Goal: Task Accomplishment & Management: Complete application form

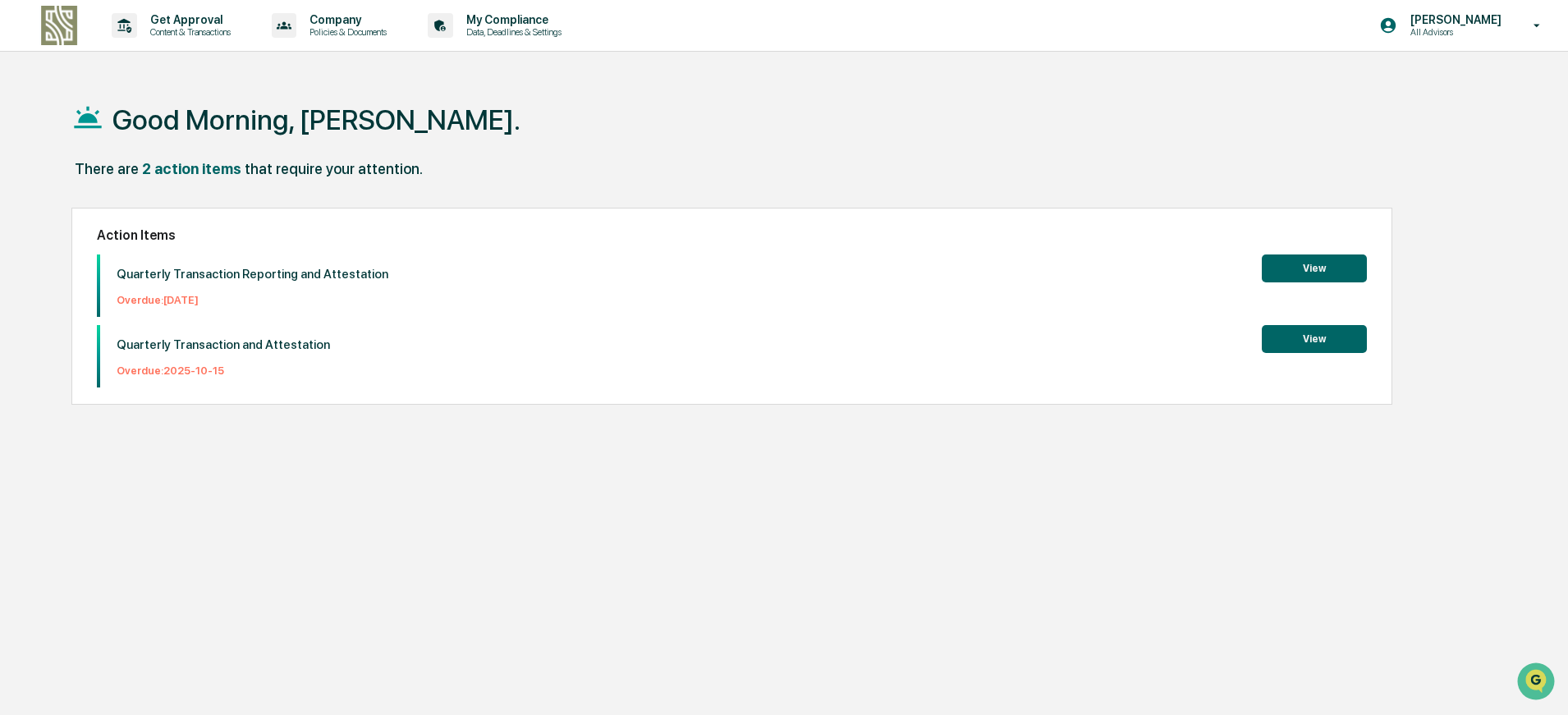
click at [1321, 266] on button "View" at bounding box center [1314, 269] width 105 height 28
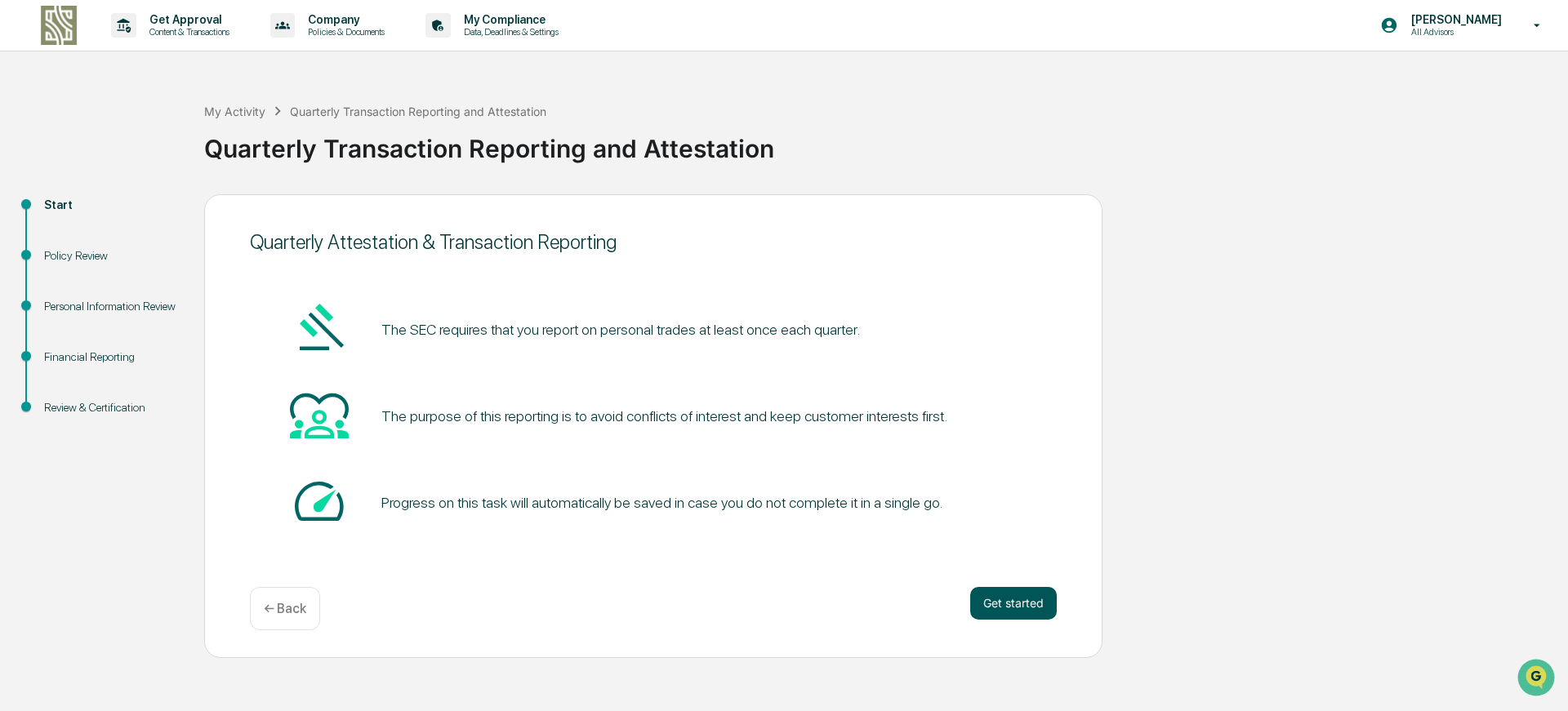
click at [1012, 592] on button "Get started" at bounding box center [1014, 602] width 87 height 32
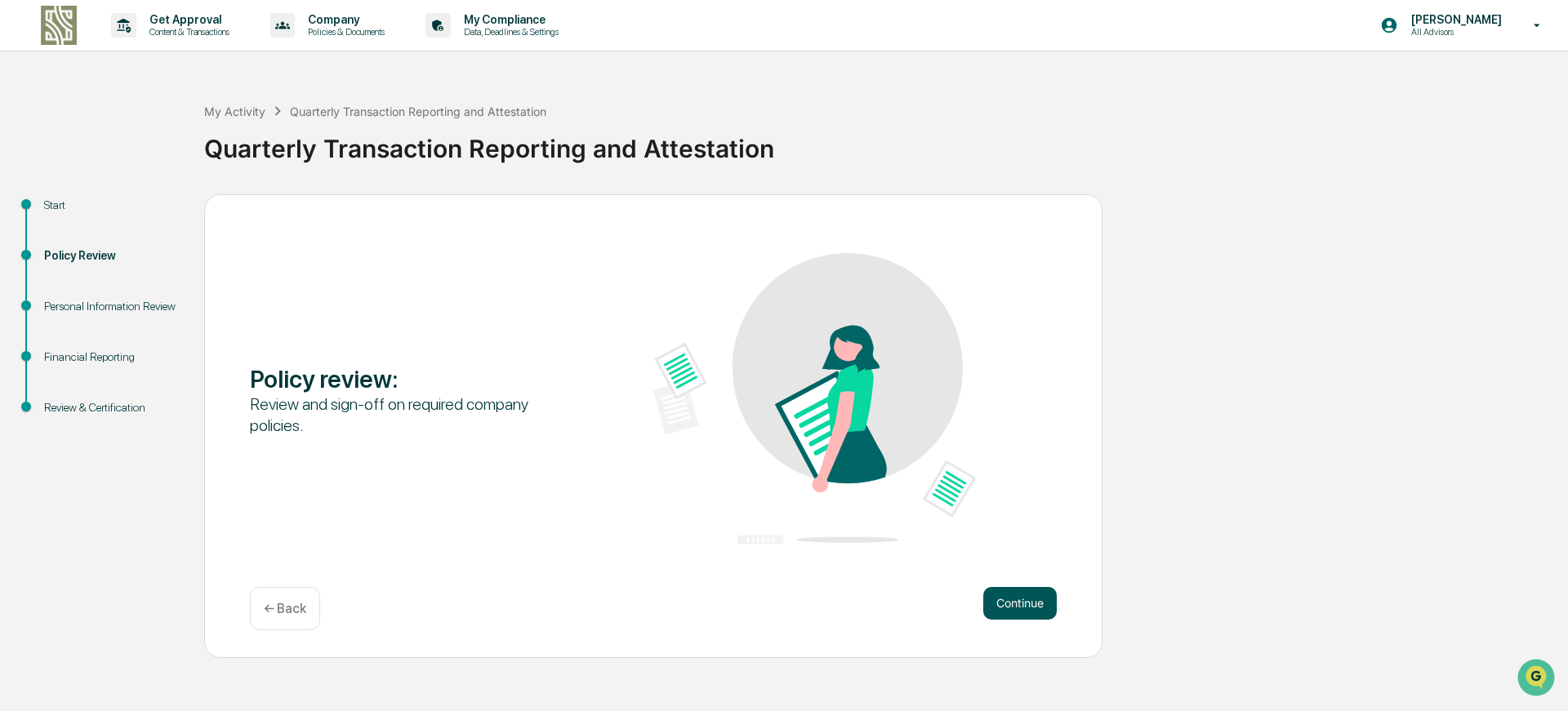
click at [1014, 602] on button "Continue" at bounding box center [1021, 602] width 74 height 32
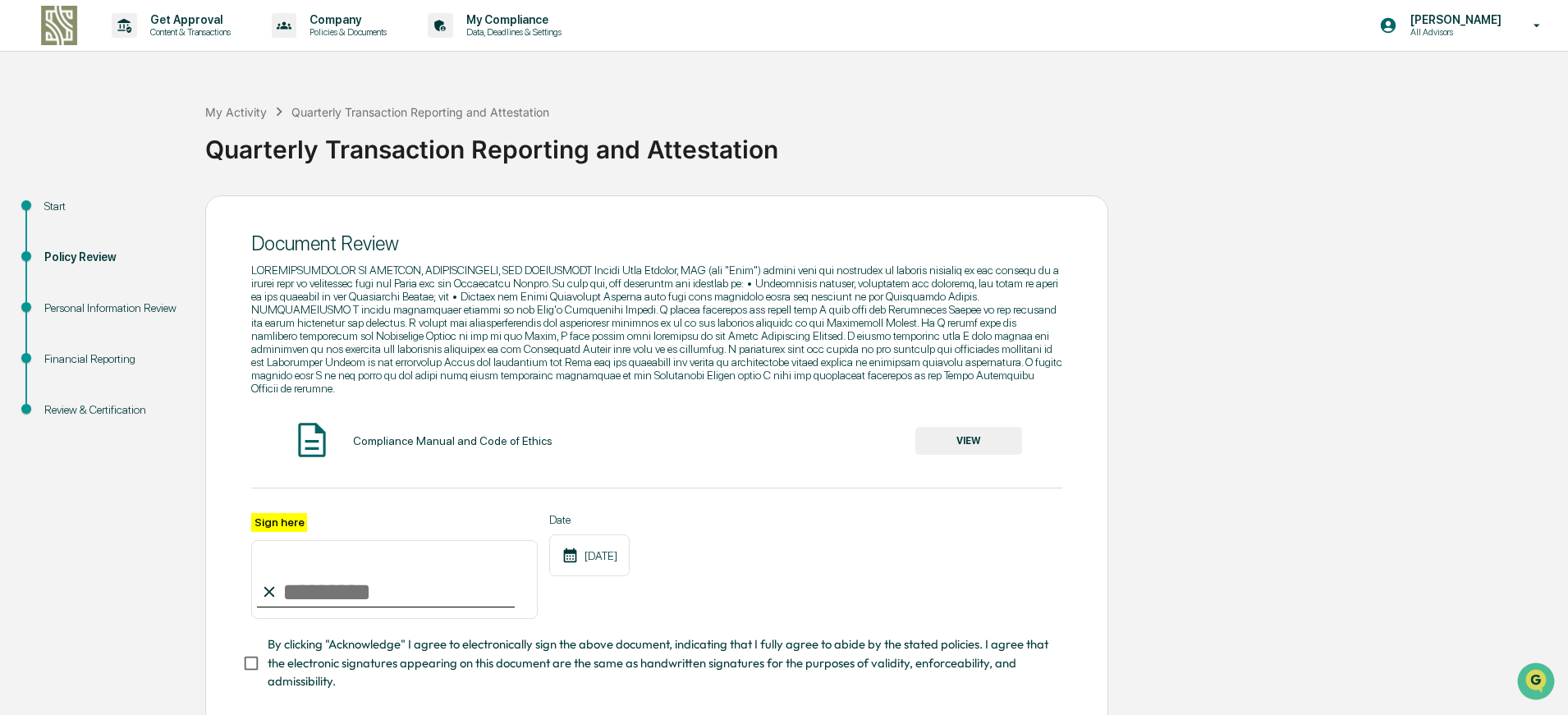
click at [475, 564] on input "Sign here" at bounding box center [394, 580] width 286 height 79
type input "**********"
click at [957, 427] on button "VIEW" at bounding box center [968, 441] width 107 height 28
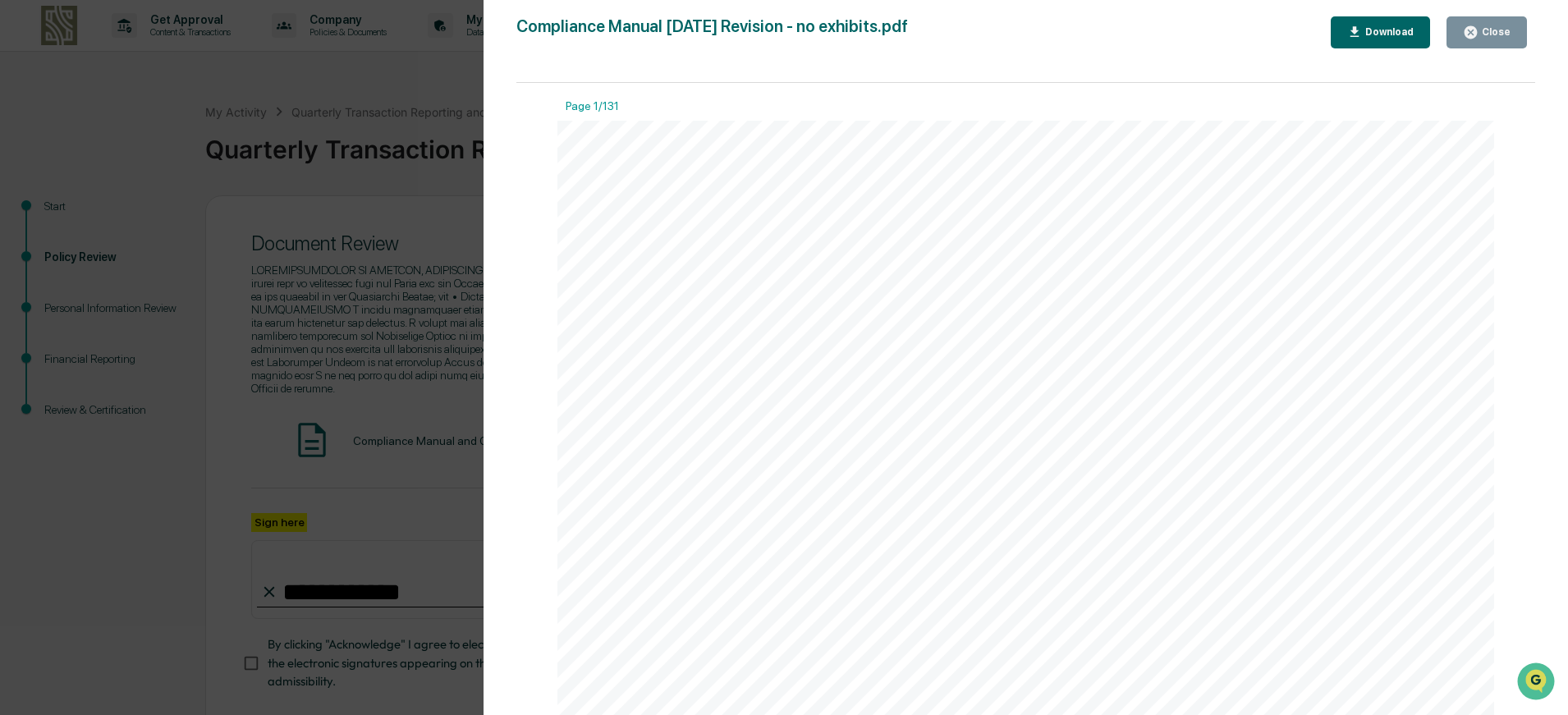
click at [1491, 40] on div "Close" at bounding box center [1487, 33] width 48 height 16
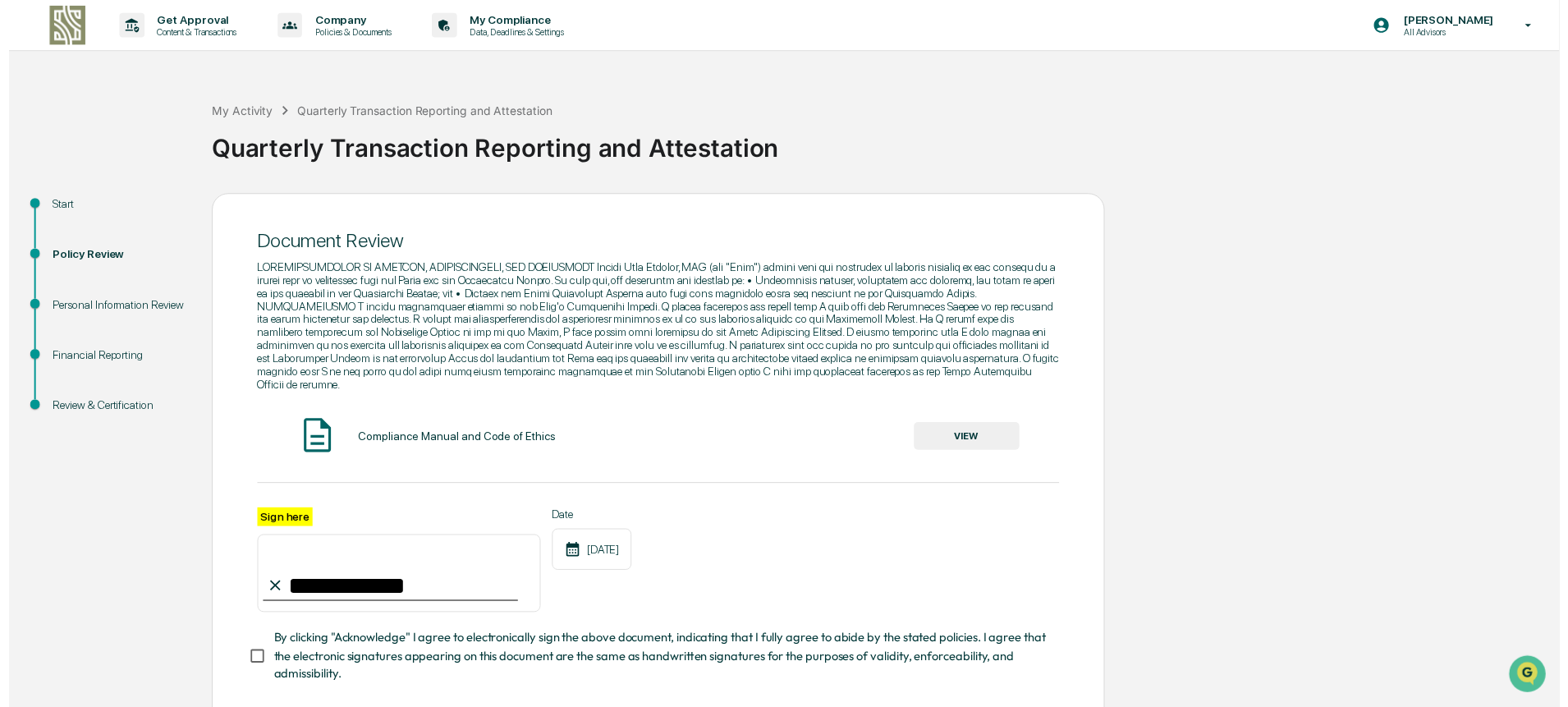
scroll to position [79, 0]
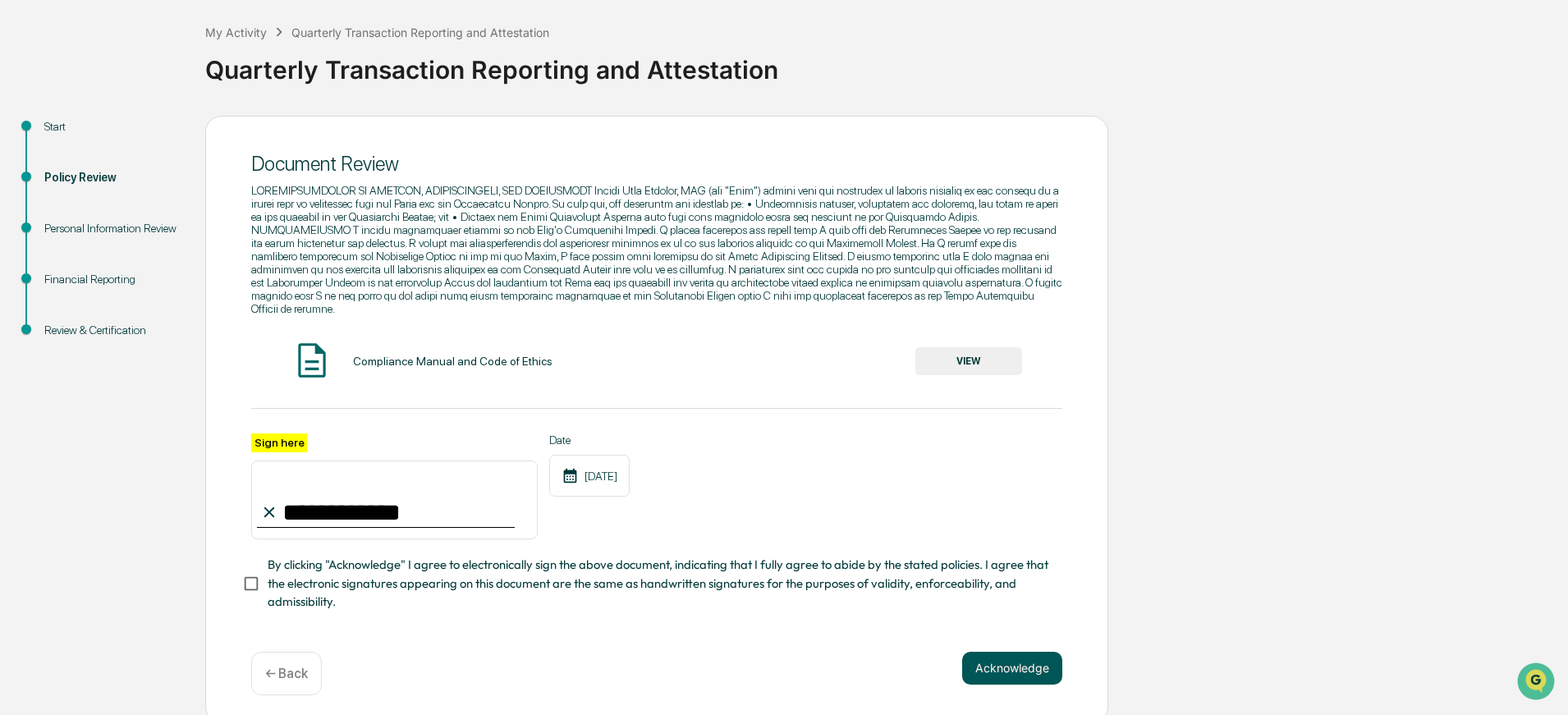
click at [1020, 654] on button "Acknowledge" at bounding box center [1012, 667] width 100 height 33
click at [1037, 682] on button "Acknowledge" at bounding box center [1012, 688] width 100 height 33
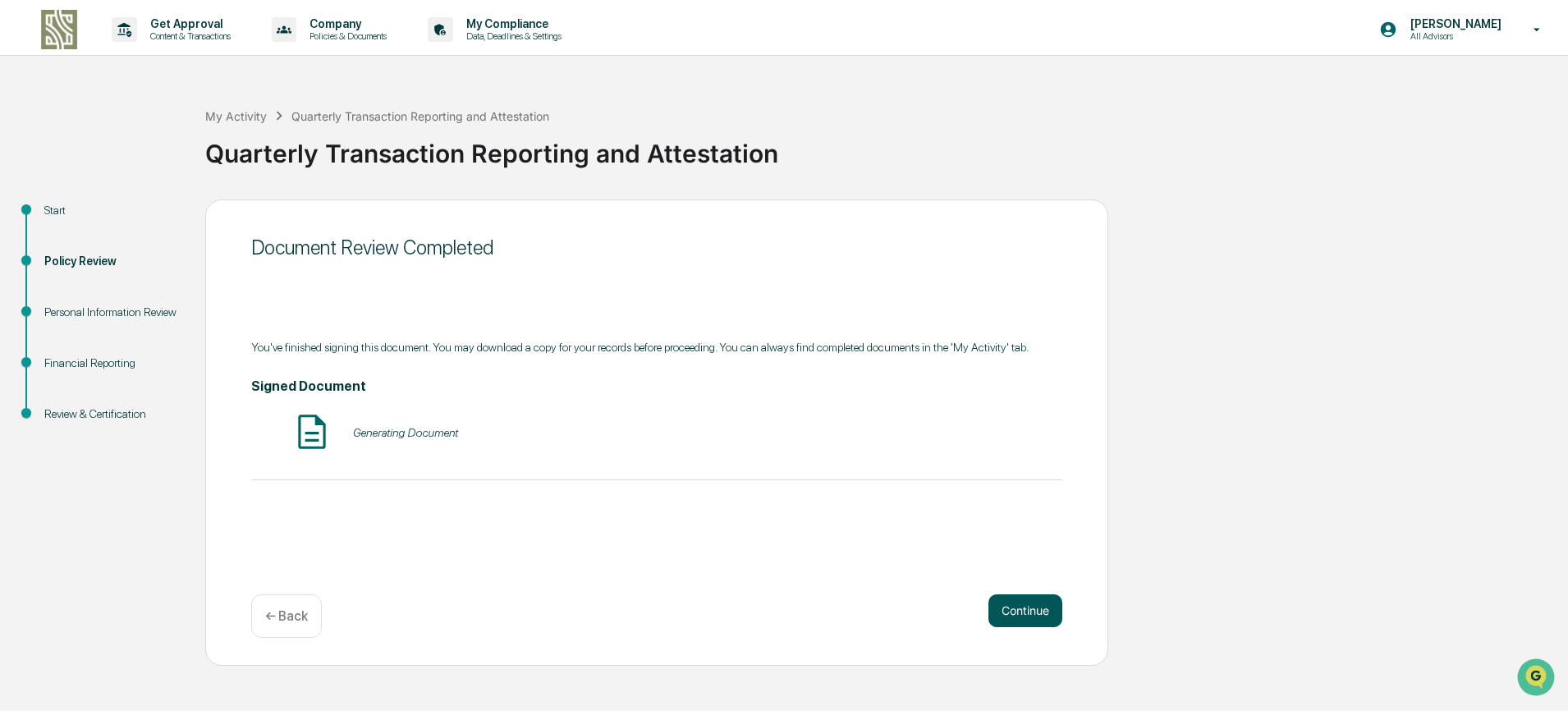
scroll to position [0, 0]
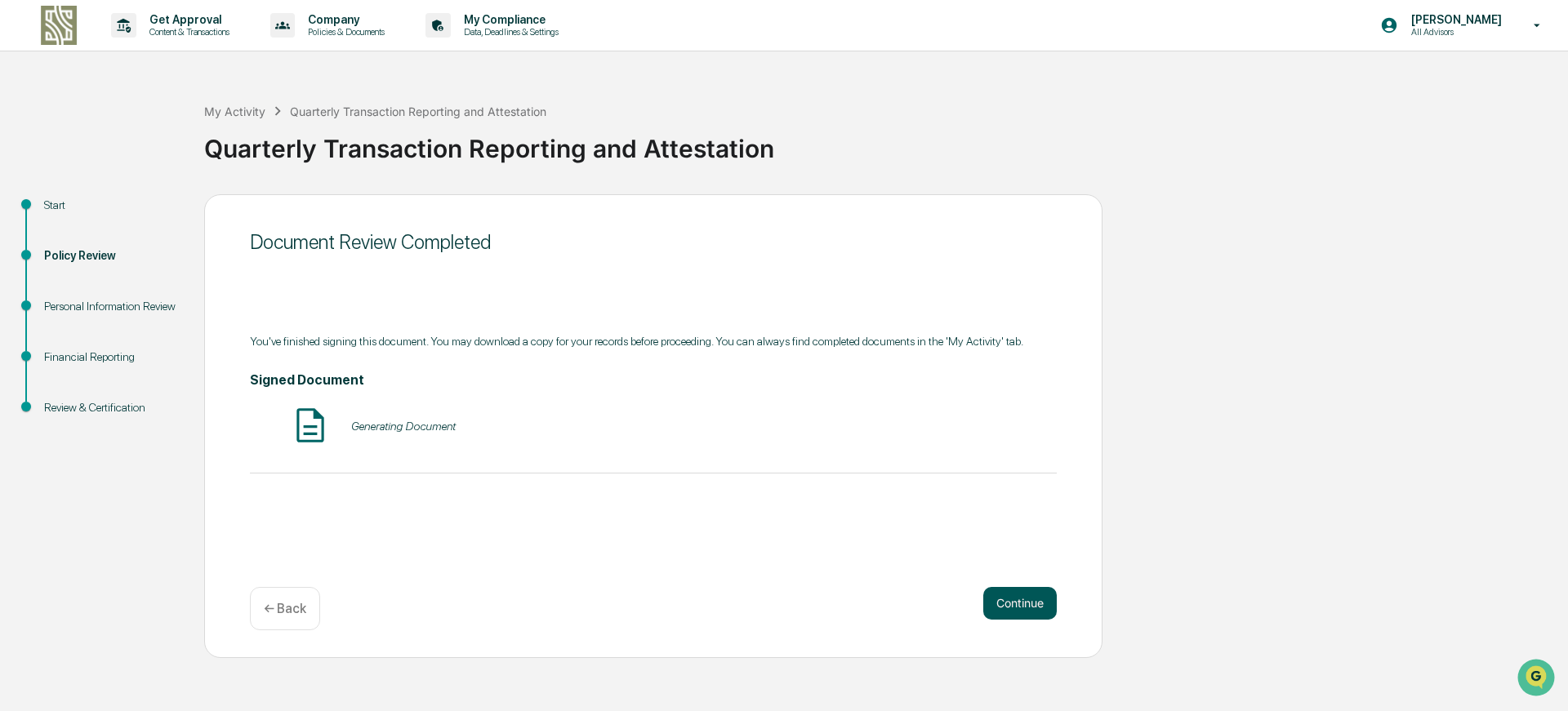
click at [1023, 610] on button "Continue" at bounding box center [1021, 602] width 74 height 32
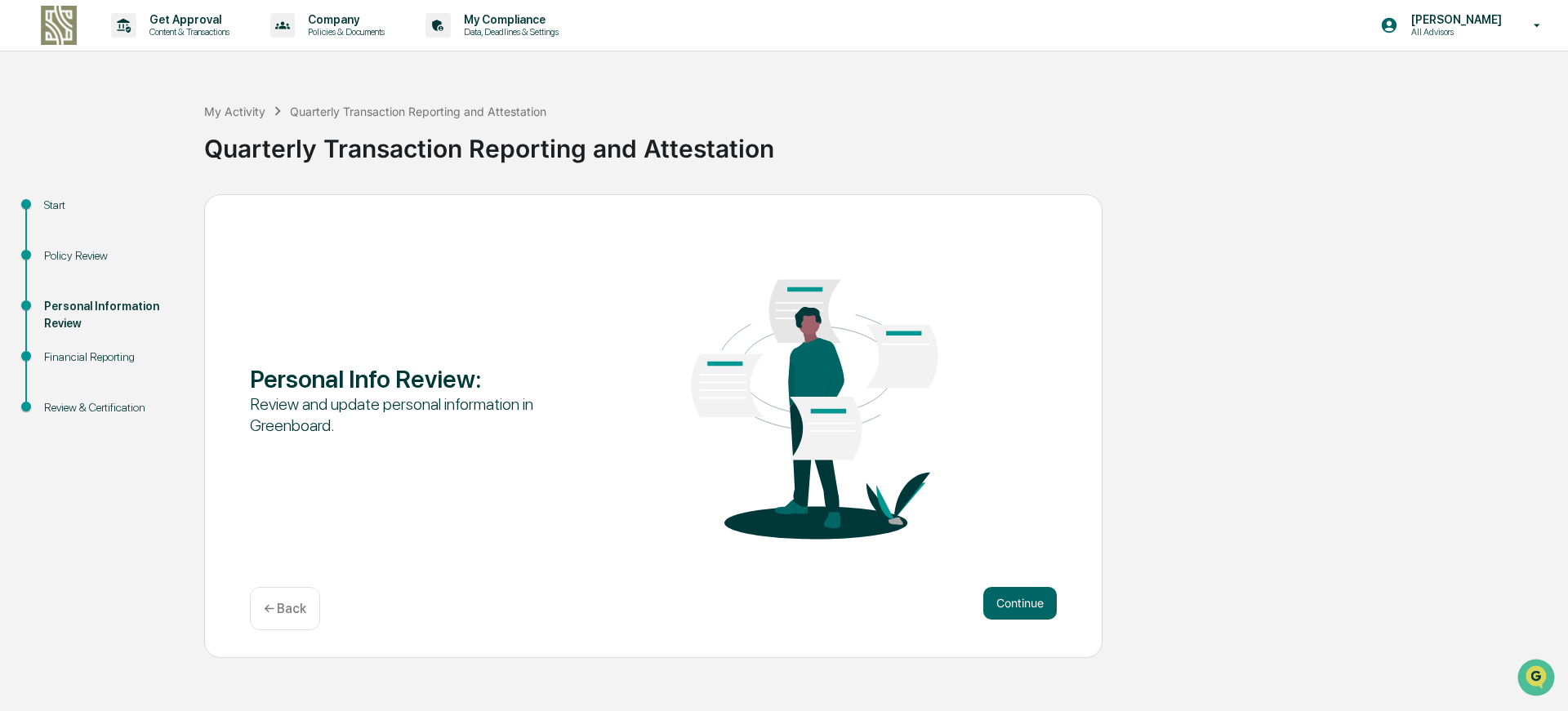
click at [1023, 610] on button "Continue" at bounding box center [1021, 602] width 74 height 32
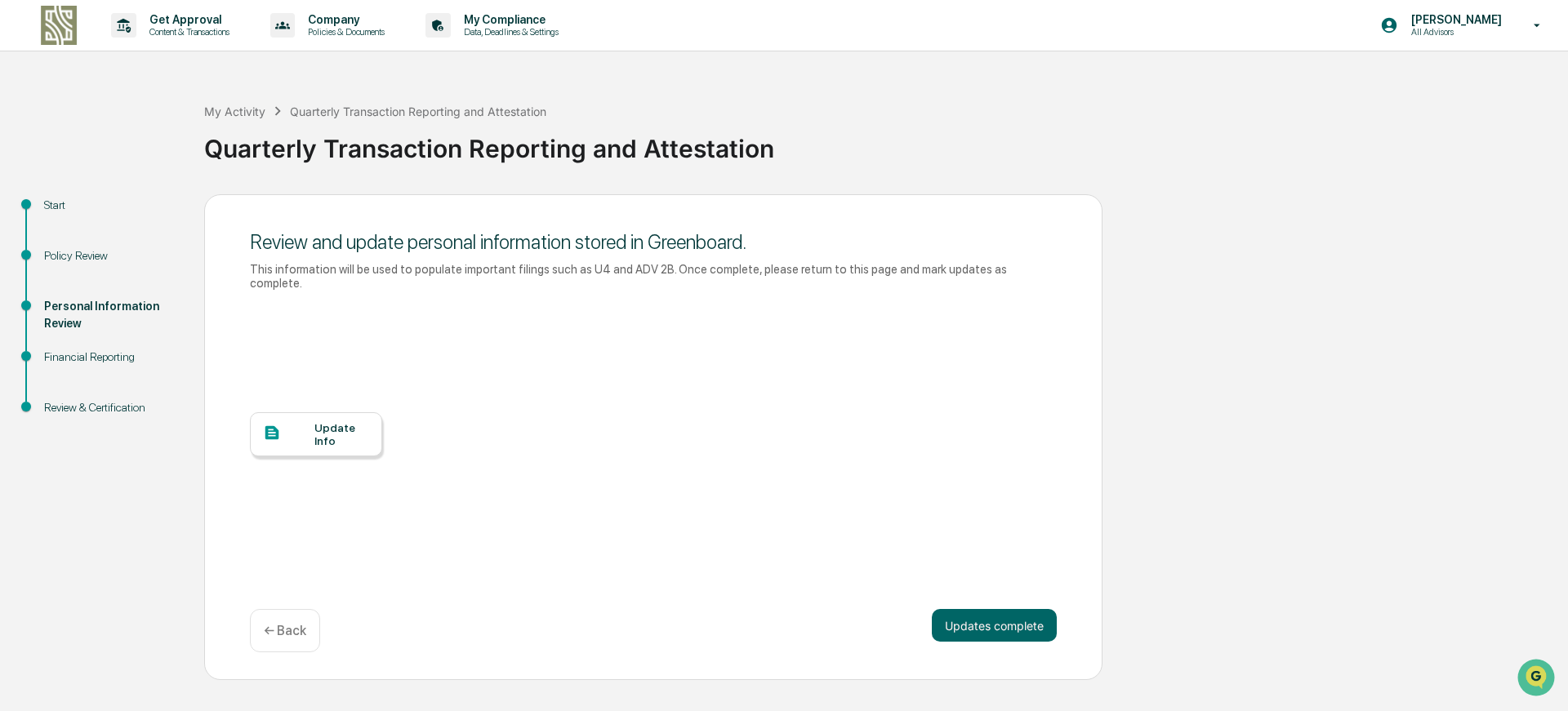
click at [1023, 610] on button "Updates complete" at bounding box center [994, 625] width 125 height 32
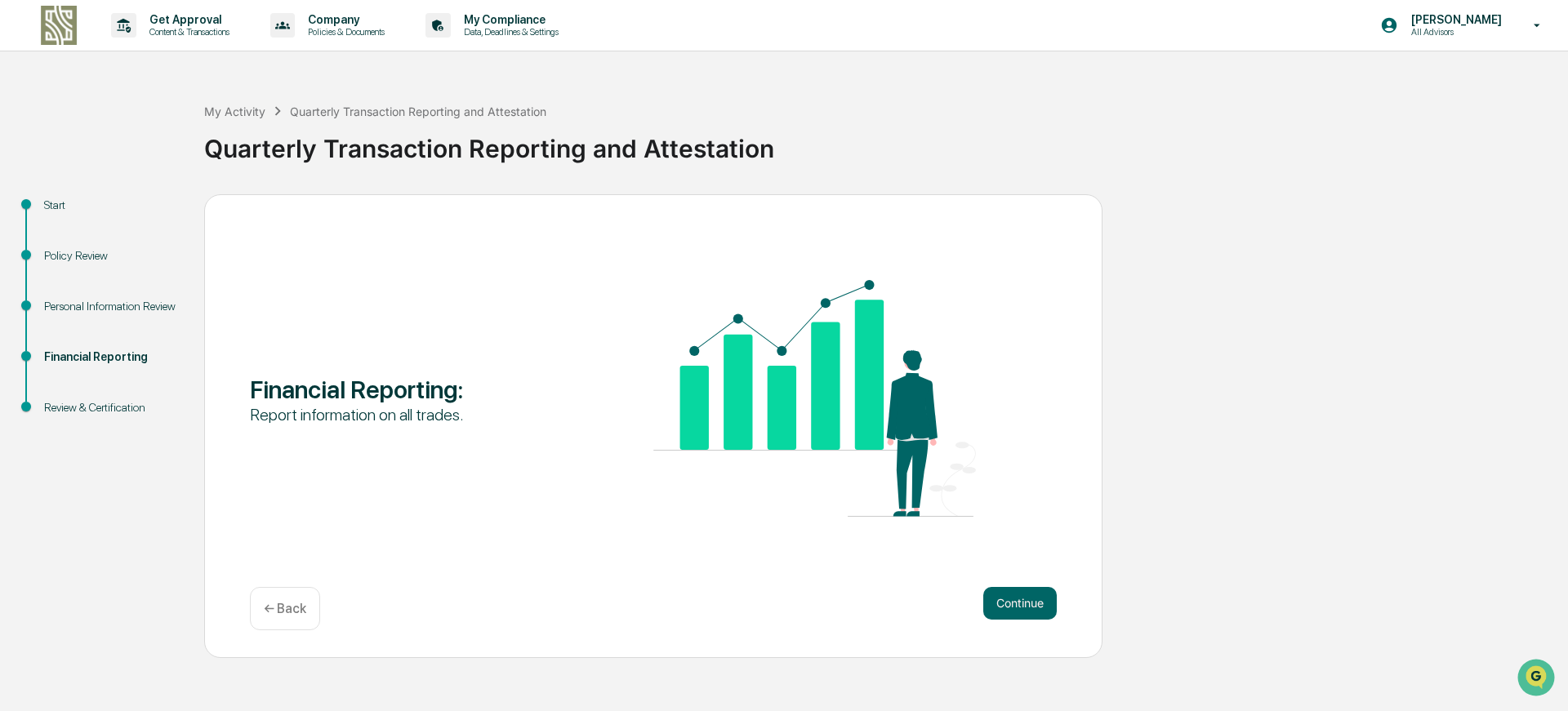
click at [1023, 610] on button "Continue" at bounding box center [1021, 602] width 74 height 32
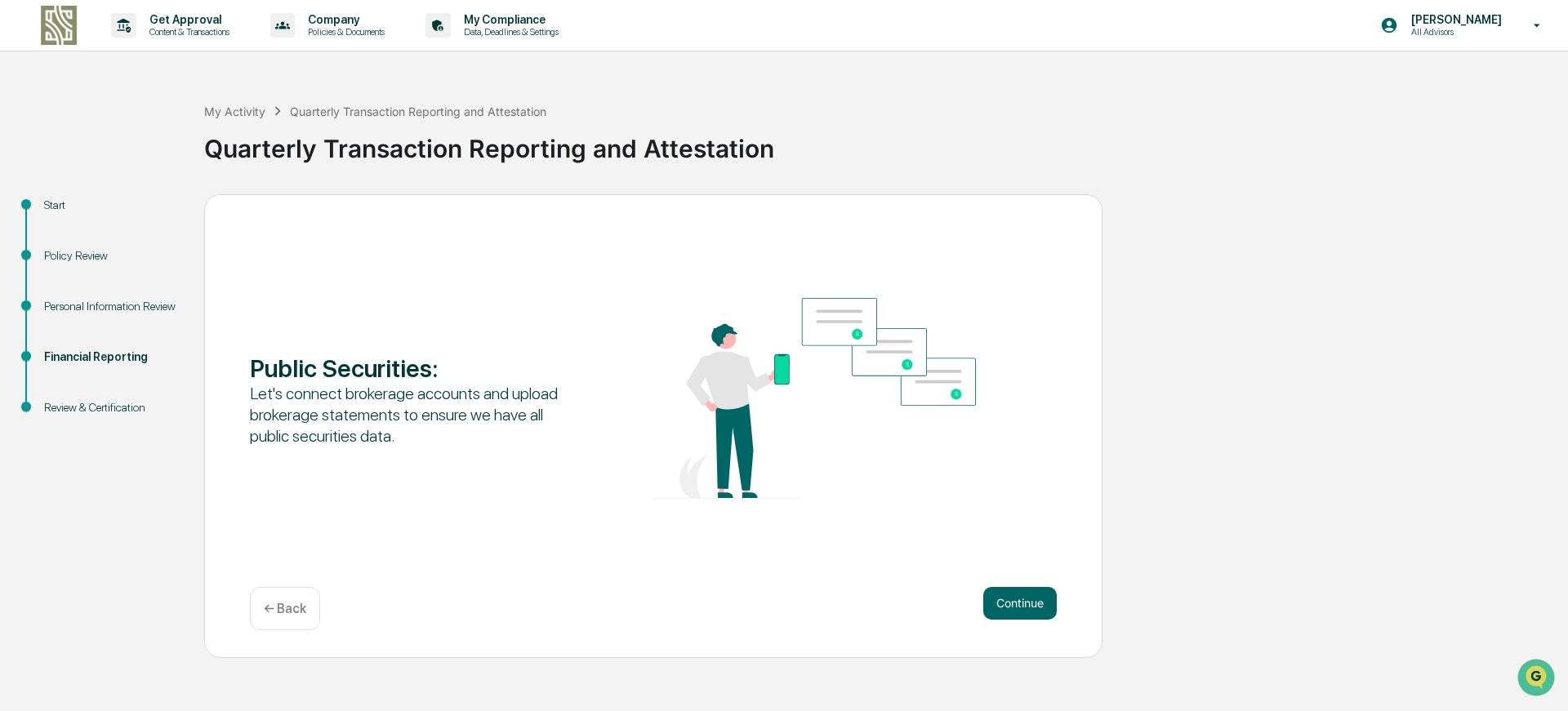
click at [1023, 610] on button "Continue" at bounding box center [1021, 602] width 74 height 32
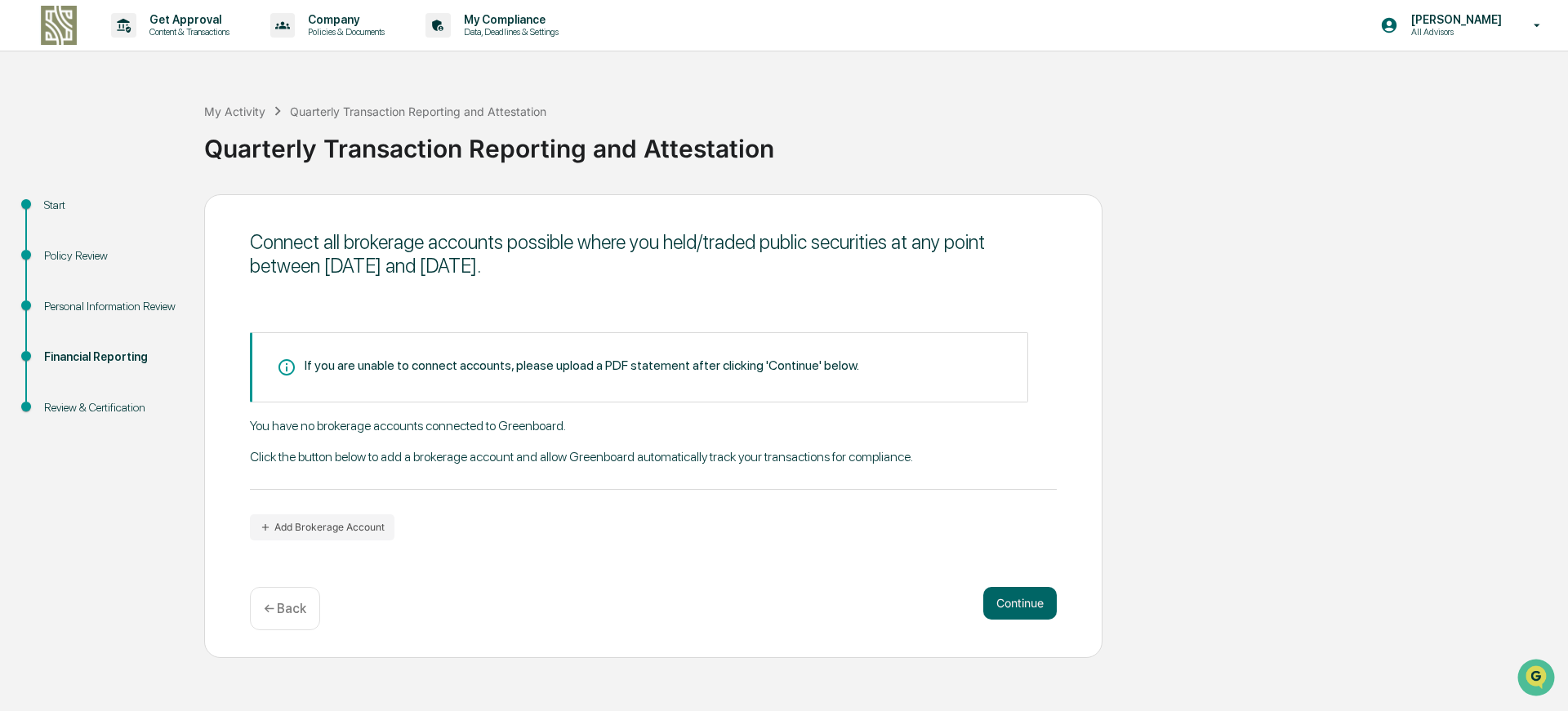
click at [1023, 610] on button "Continue" at bounding box center [1021, 602] width 74 height 32
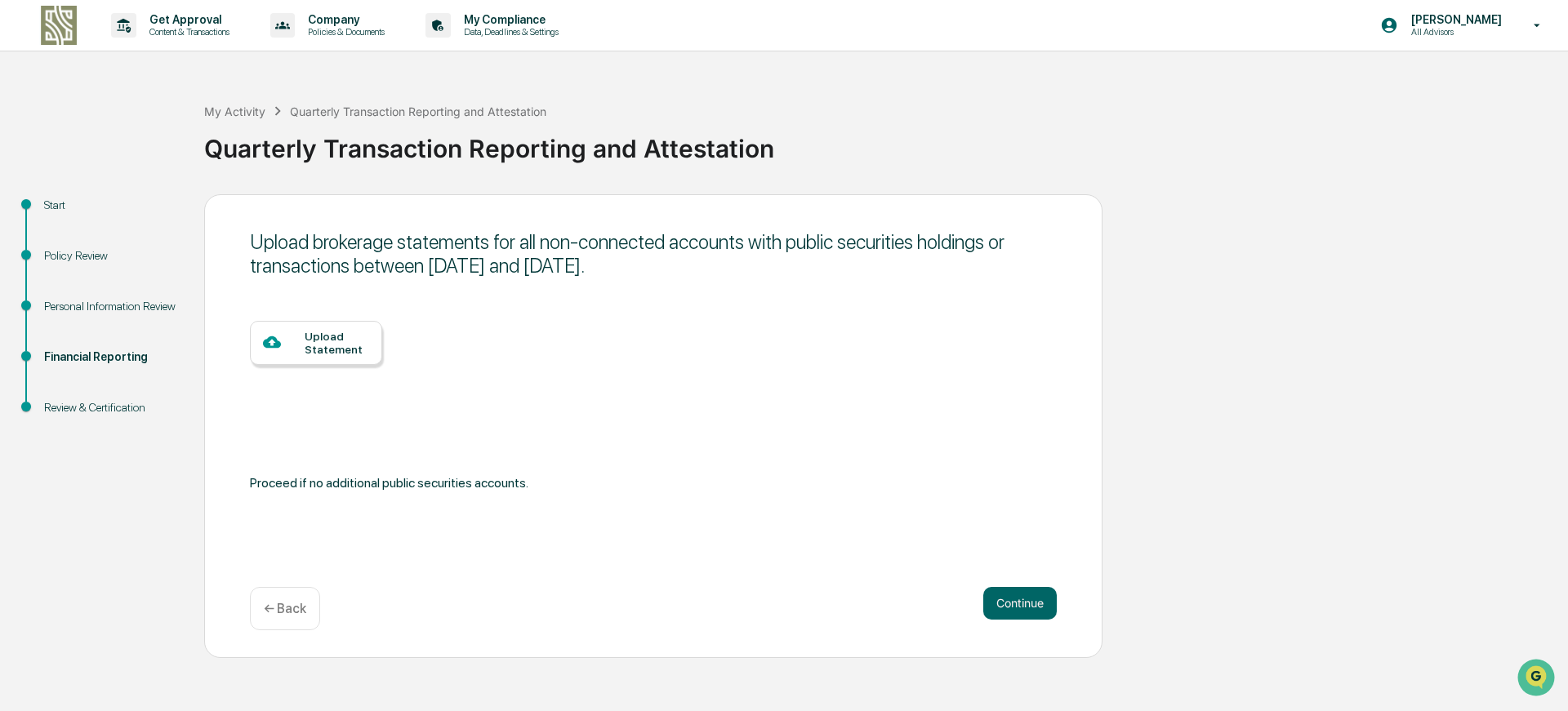
click at [1023, 610] on button "Continue" at bounding box center [1021, 602] width 74 height 32
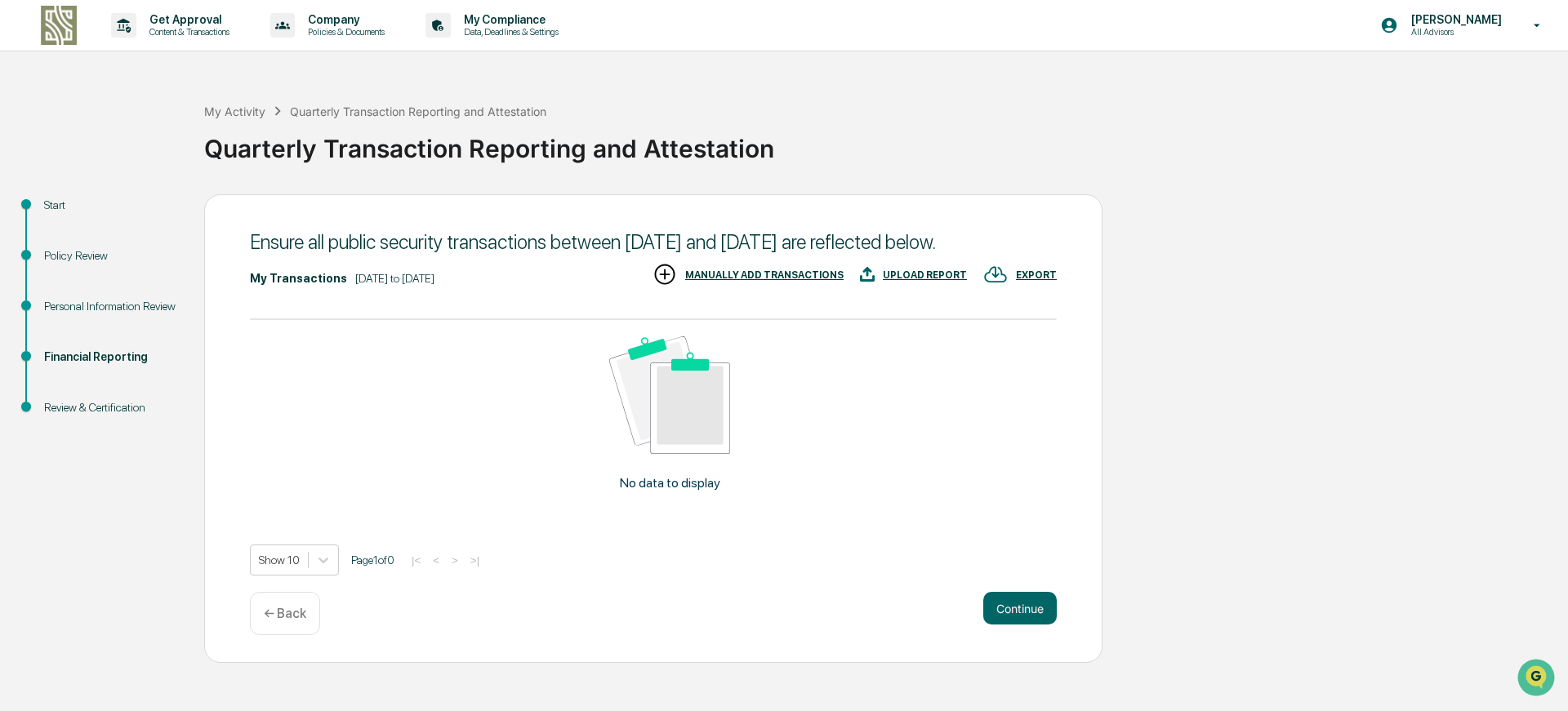
click at [1023, 610] on div "Ensure all public security transactions between [DATE] and [DATE] are reflected…" at bounding box center [653, 428] width 899 height 468
click at [1024, 624] on button "Continue" at bounding box center [1021, 608] width 74 height 32
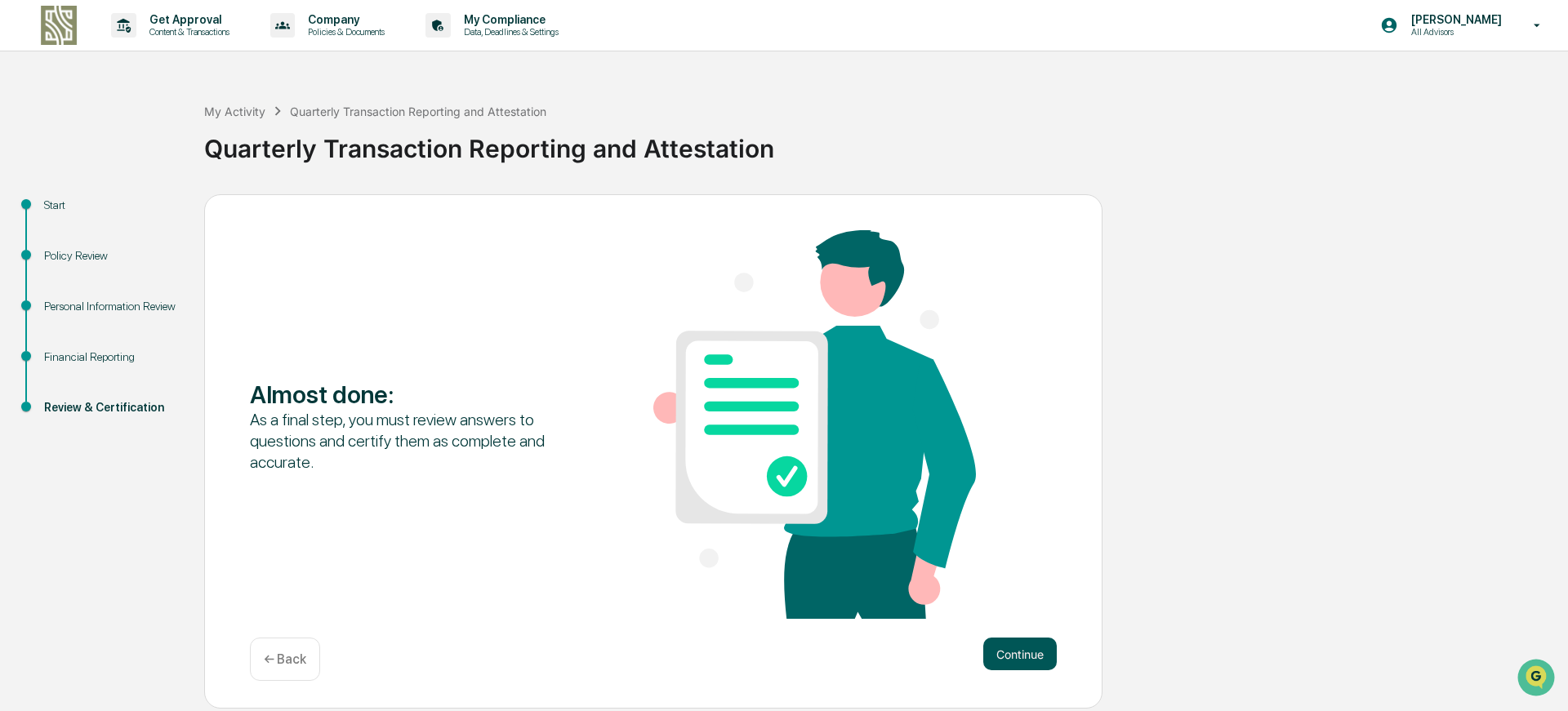
click at [1027, 640] on button "Continue" at bounding box center [1021, 653] width 74 height 32
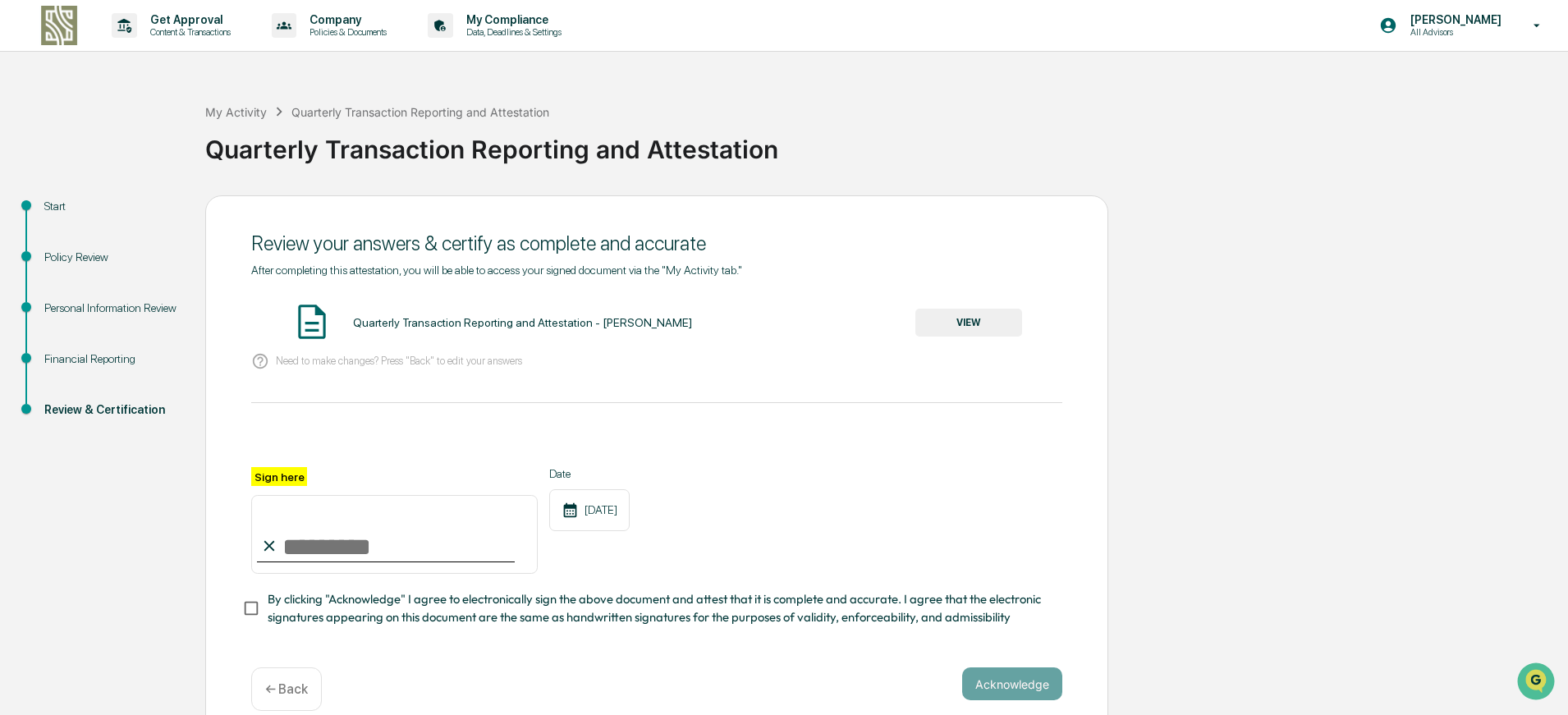
click at [441, 545] on input "Sign here" at bounding box center [394, 534] width 286 height 79
type input "**********"
click at [1020, 680] on button "Acknowledge" at bounding box center [1012, 683] width 100 height 33
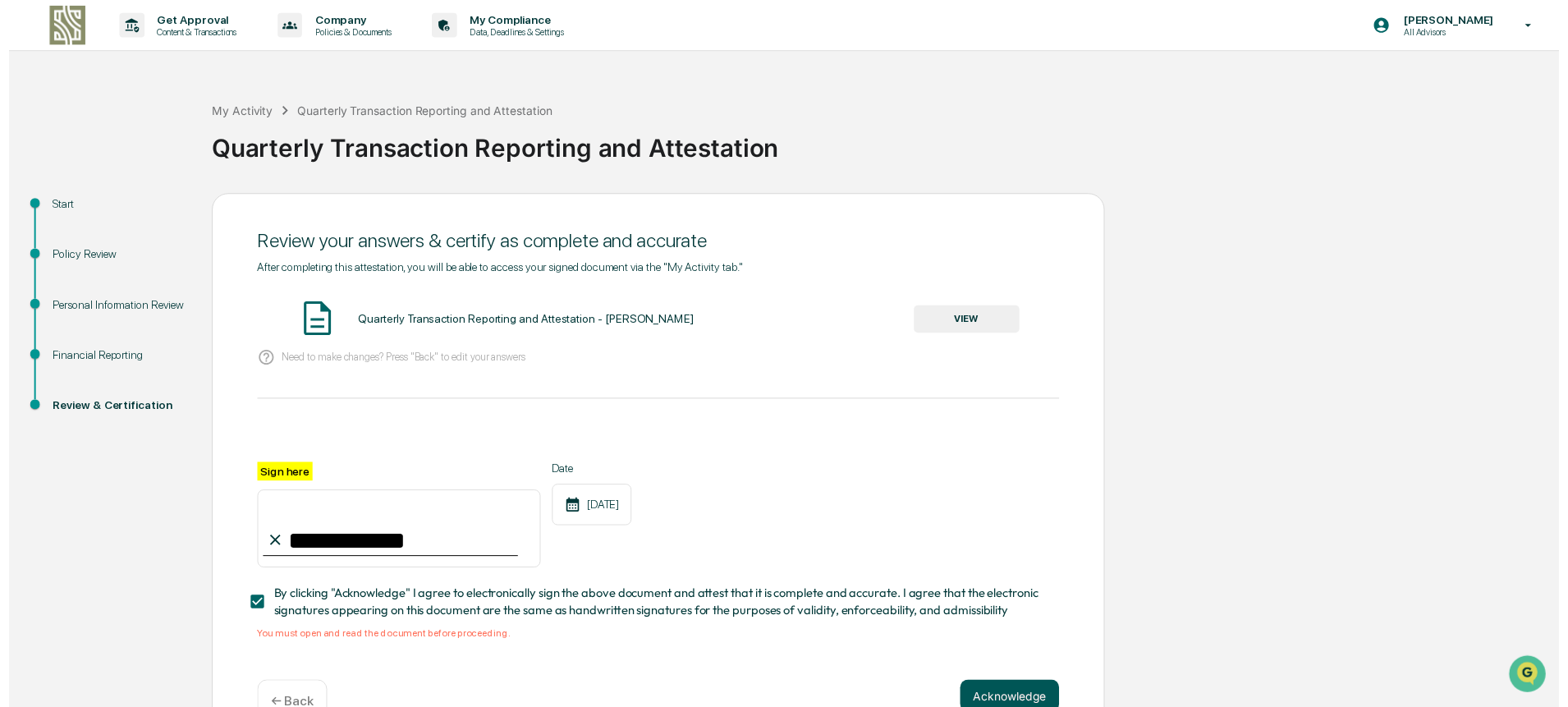
scroll to position [48, 0]
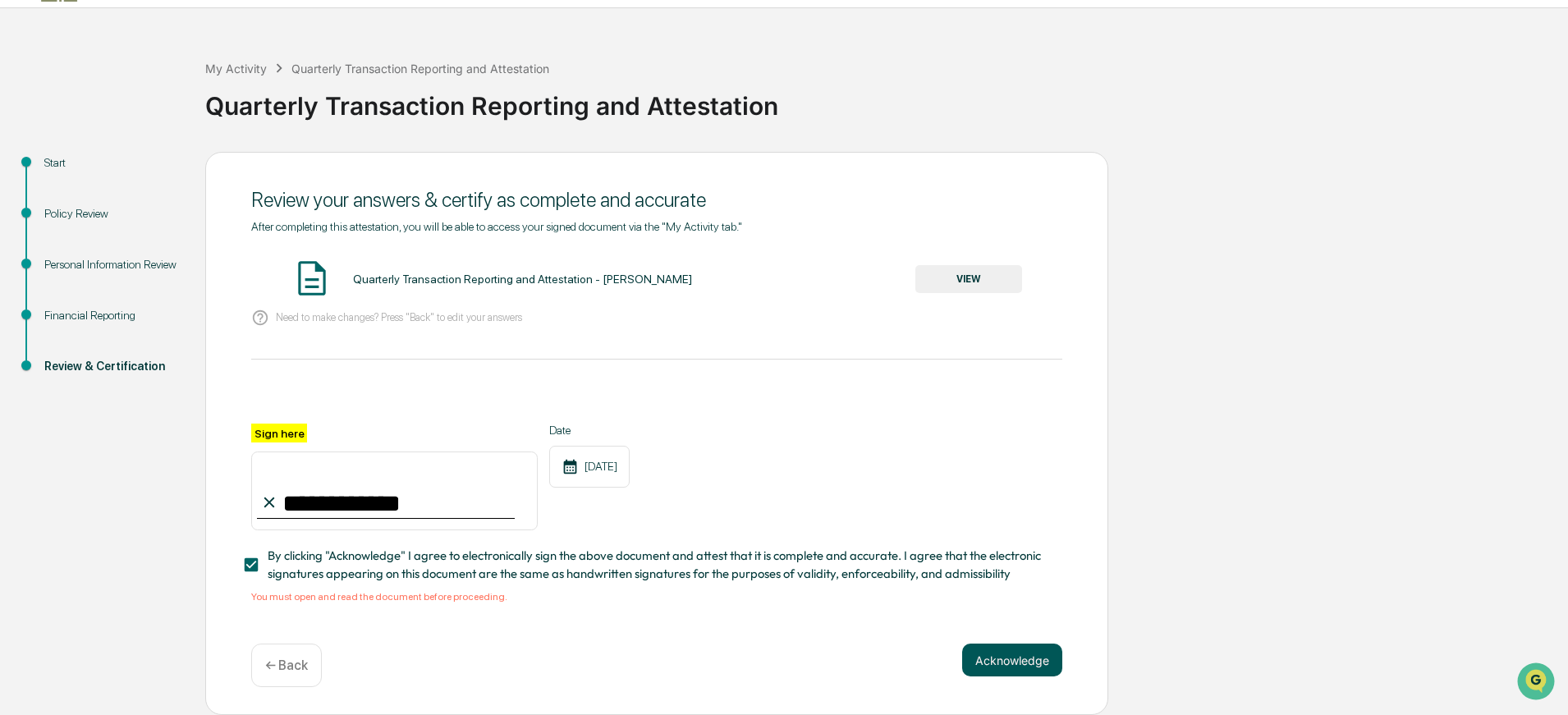
click at [1010, 656] on button "Acknowledge" at bounding box center [1012, 660] width 100 height 33
click at [967, 271] on button "VIEW" at bounding box center [968, 279] width 107 height 28
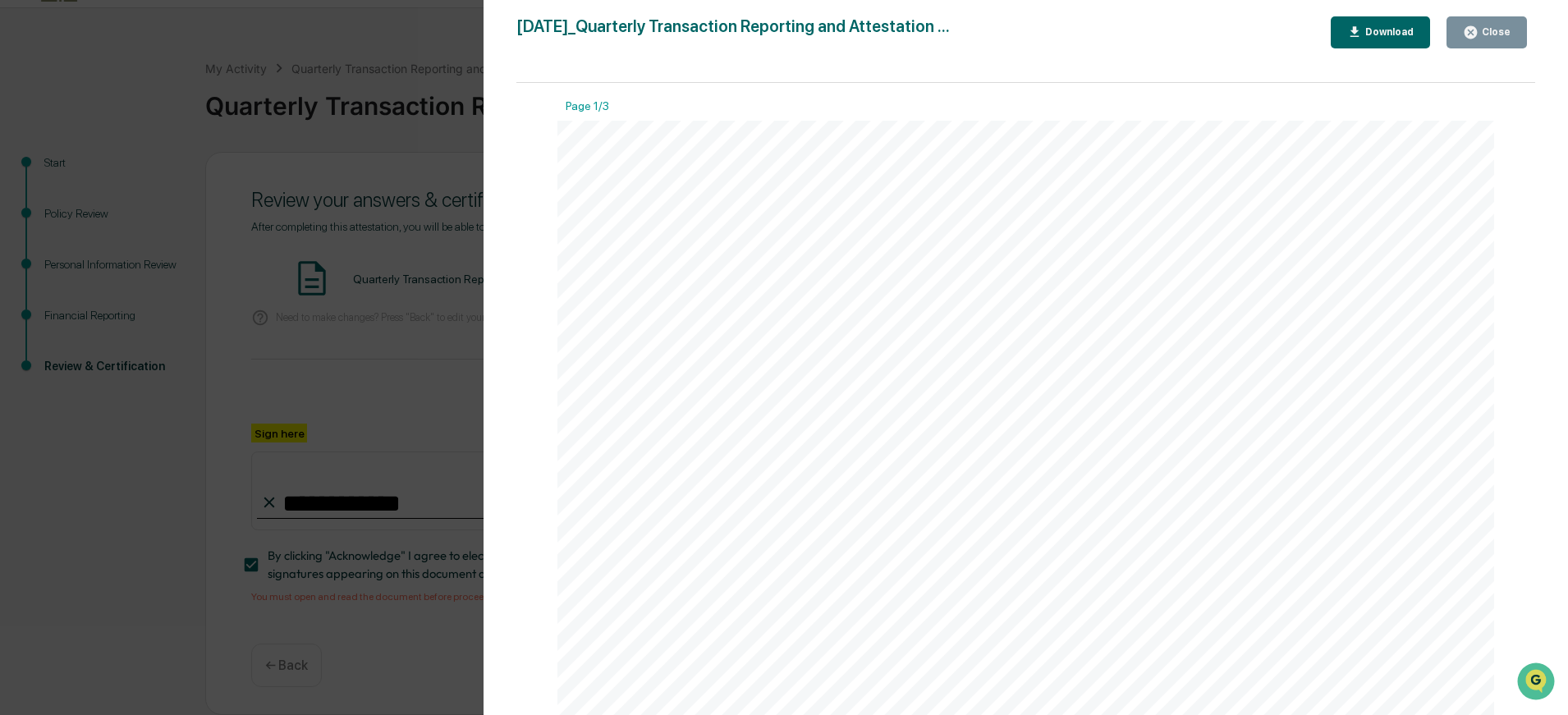
click at [1484, 31] on div "Close" at bounding box center [1494, 32] width 32 height 11
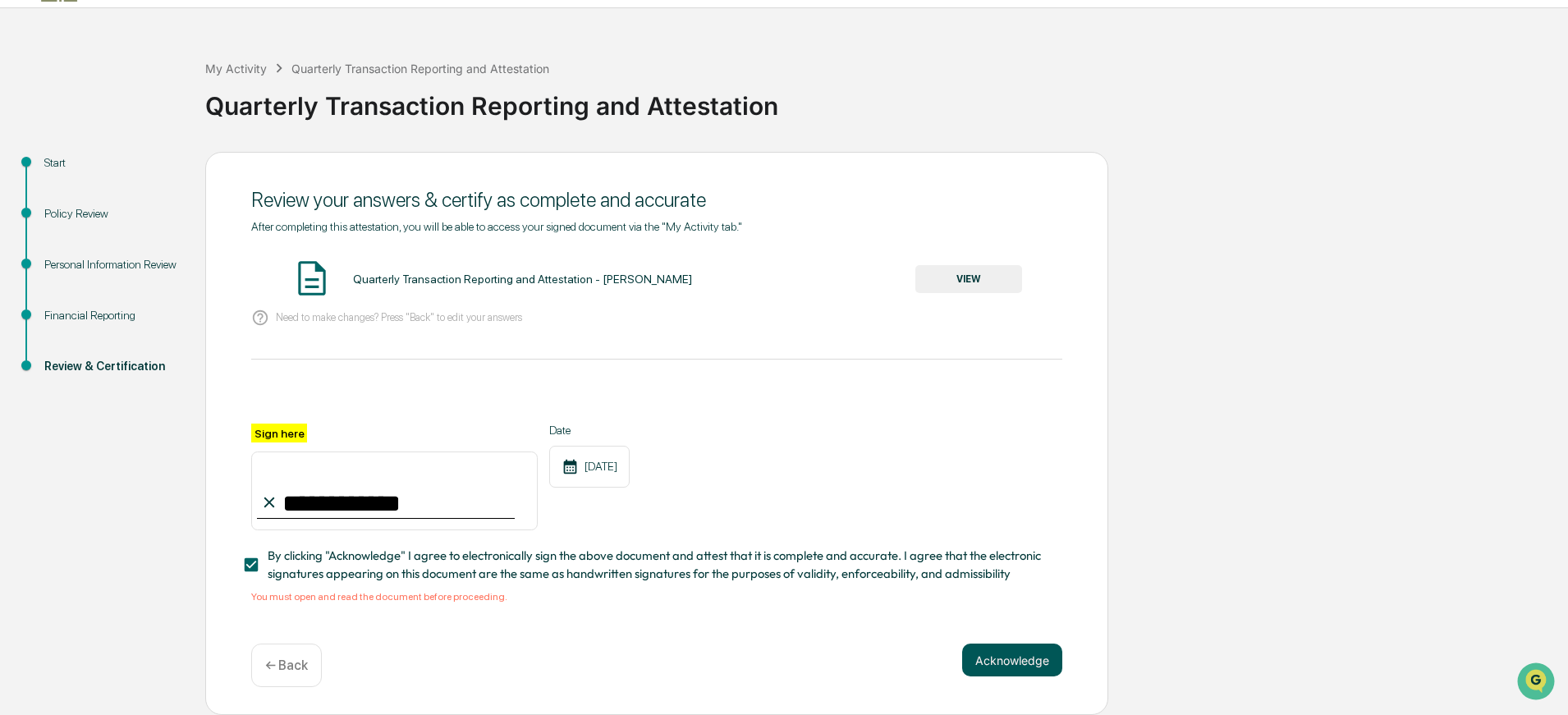
click at [1020, 658] on button "Acknowledge" at bounding box center [1012, 660] width 100 height 33
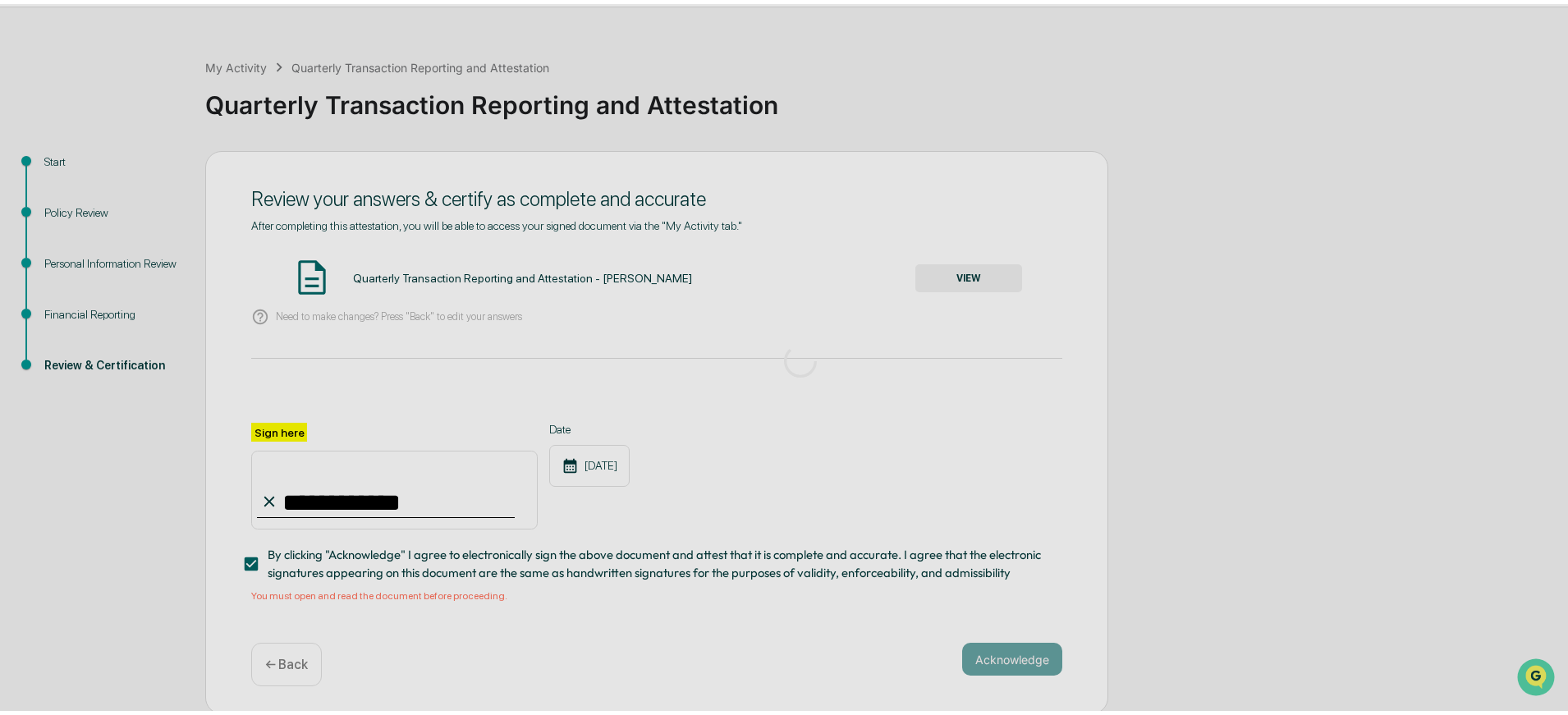
scroll to position [0, 0]
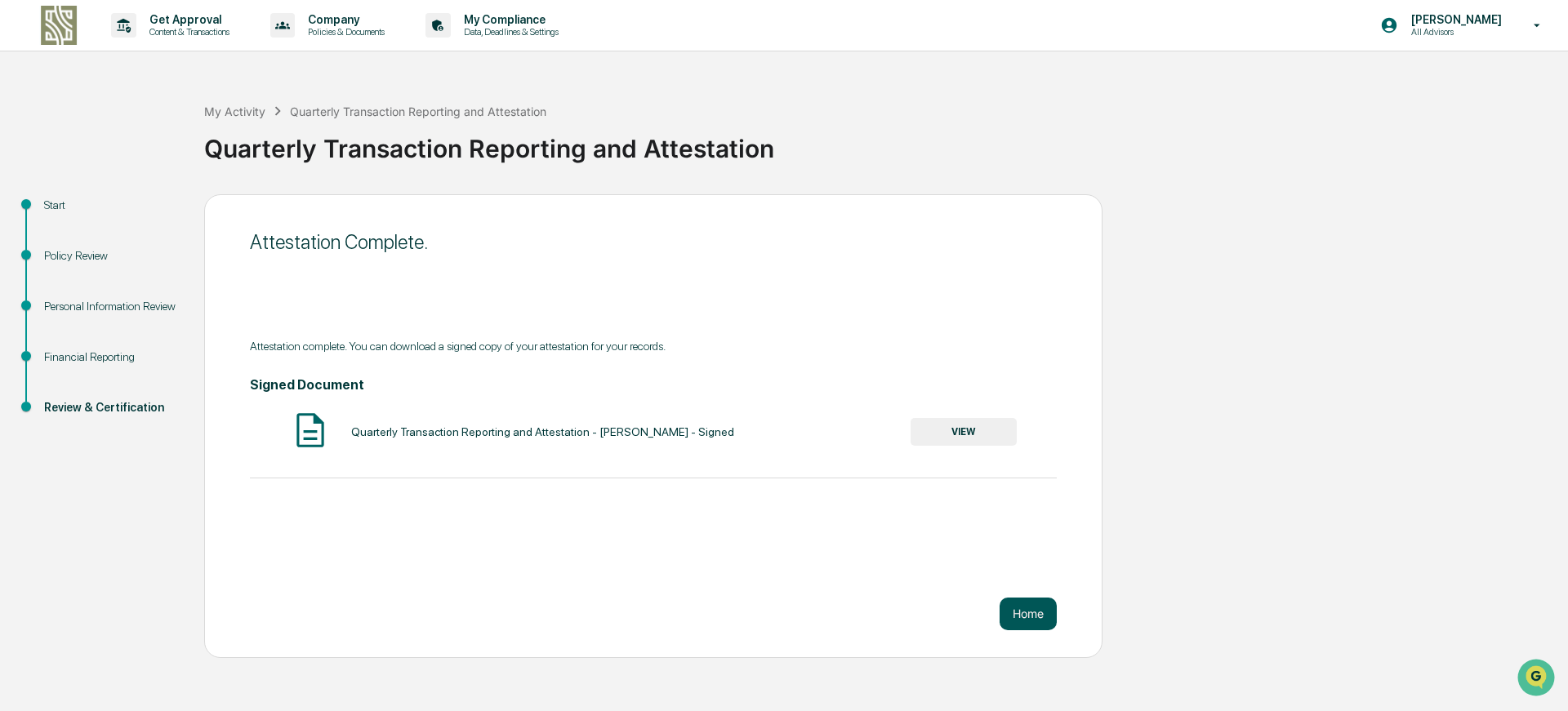
click at [1027, 613] on button "Home" at bounding box center [1028, 614] width 57 height 32
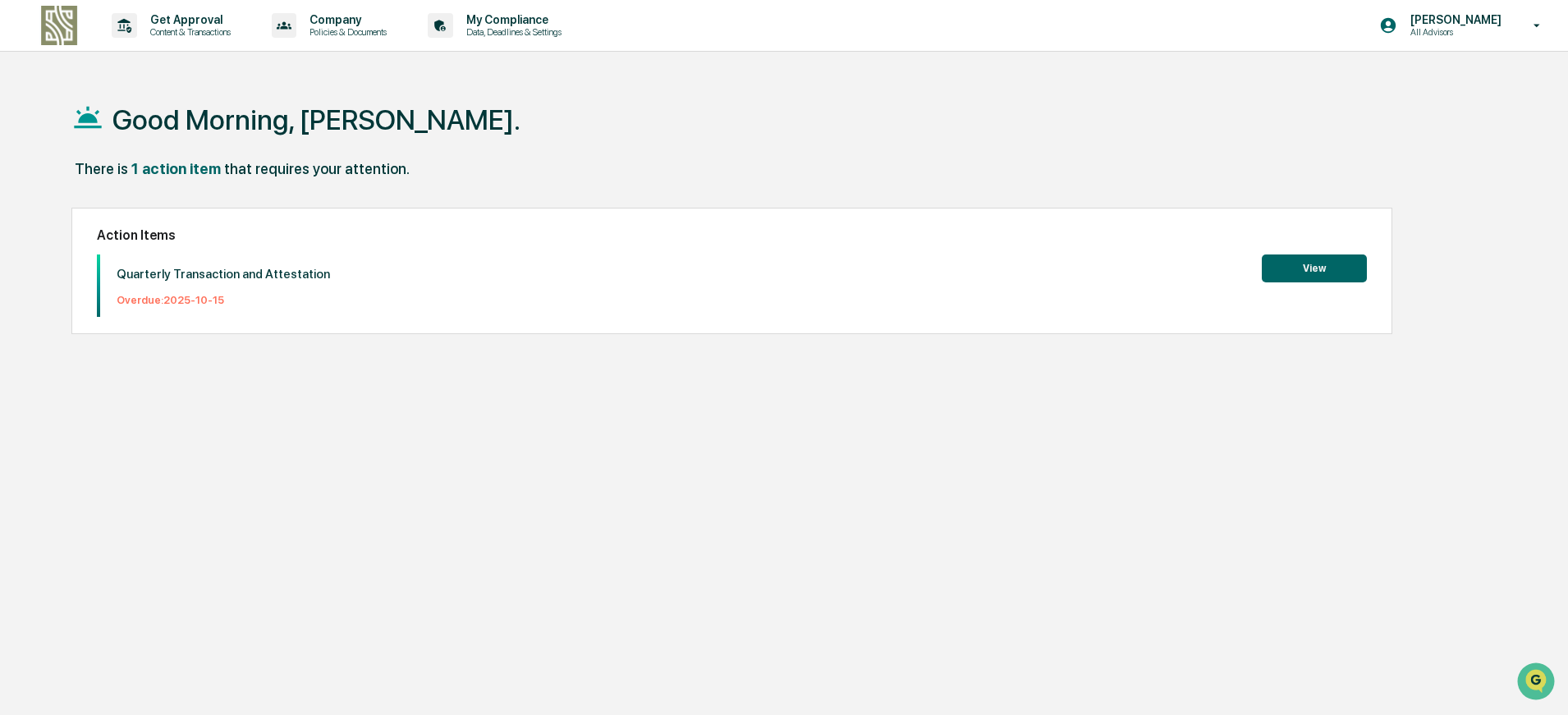
click at [1314, 276] on button "View" at bounding box center [1314, 269] width 105 height 28
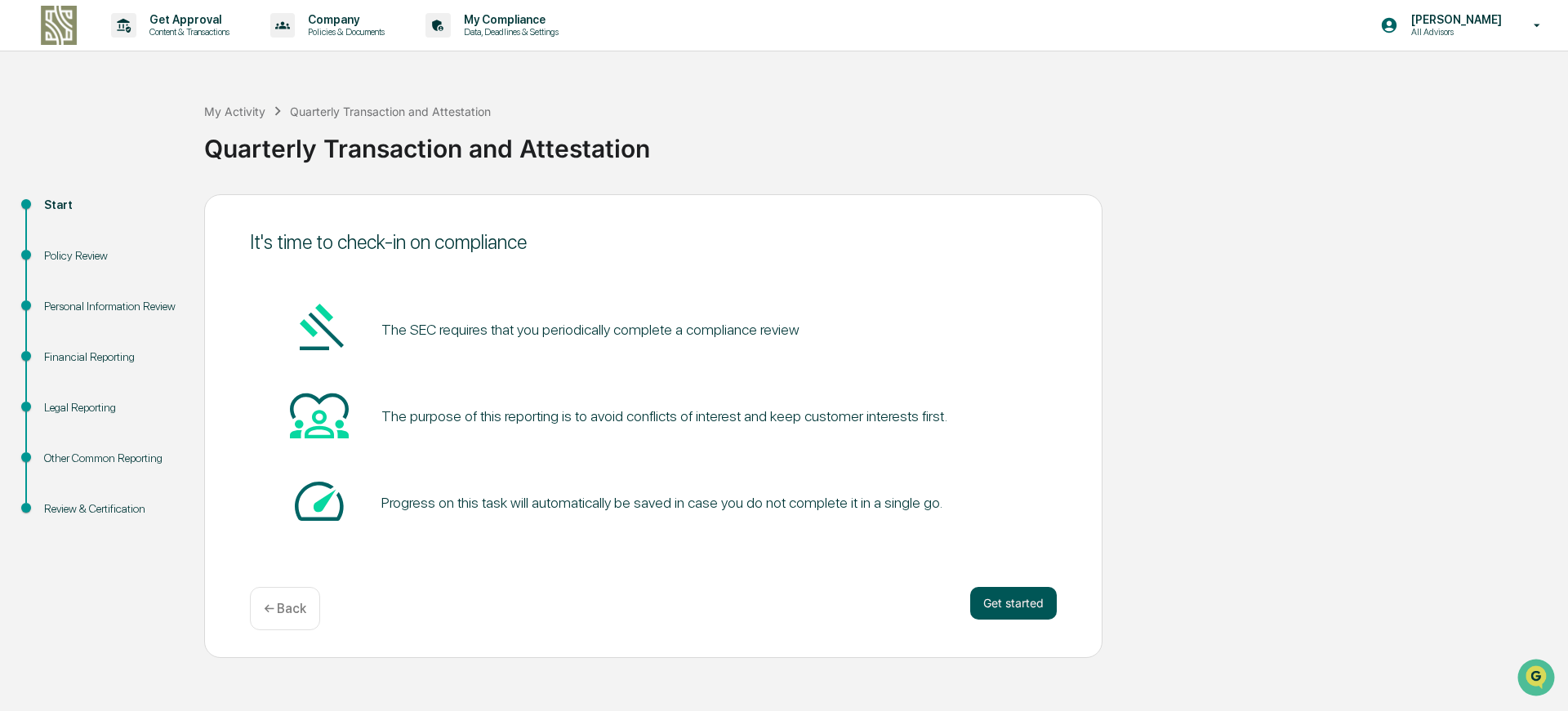
click at [1015, 608] on button "Get started" at bounding box center [1014, 602] width 87 height 32
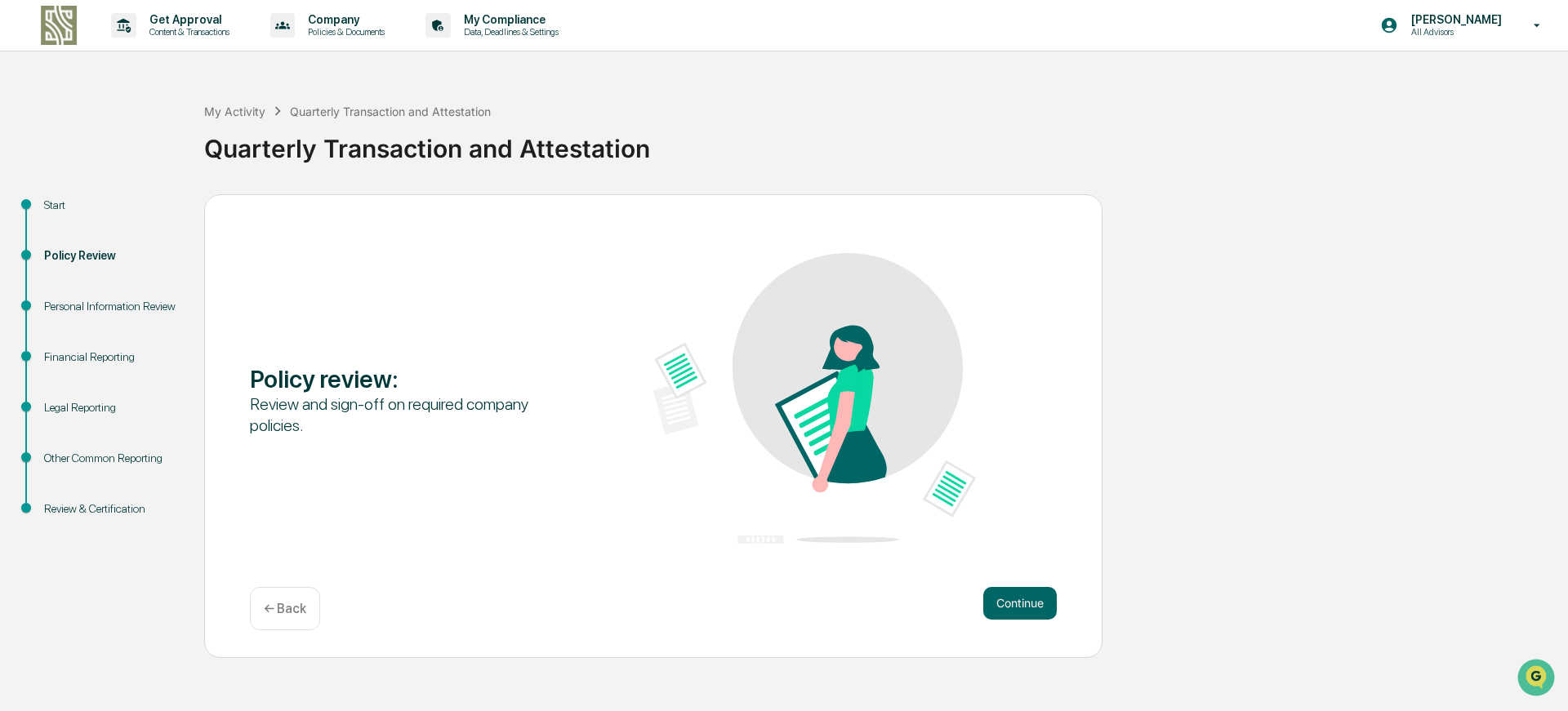
click at [1015, 608] on button "Continue" at bounding box center [1021, 602] width 74 height 32
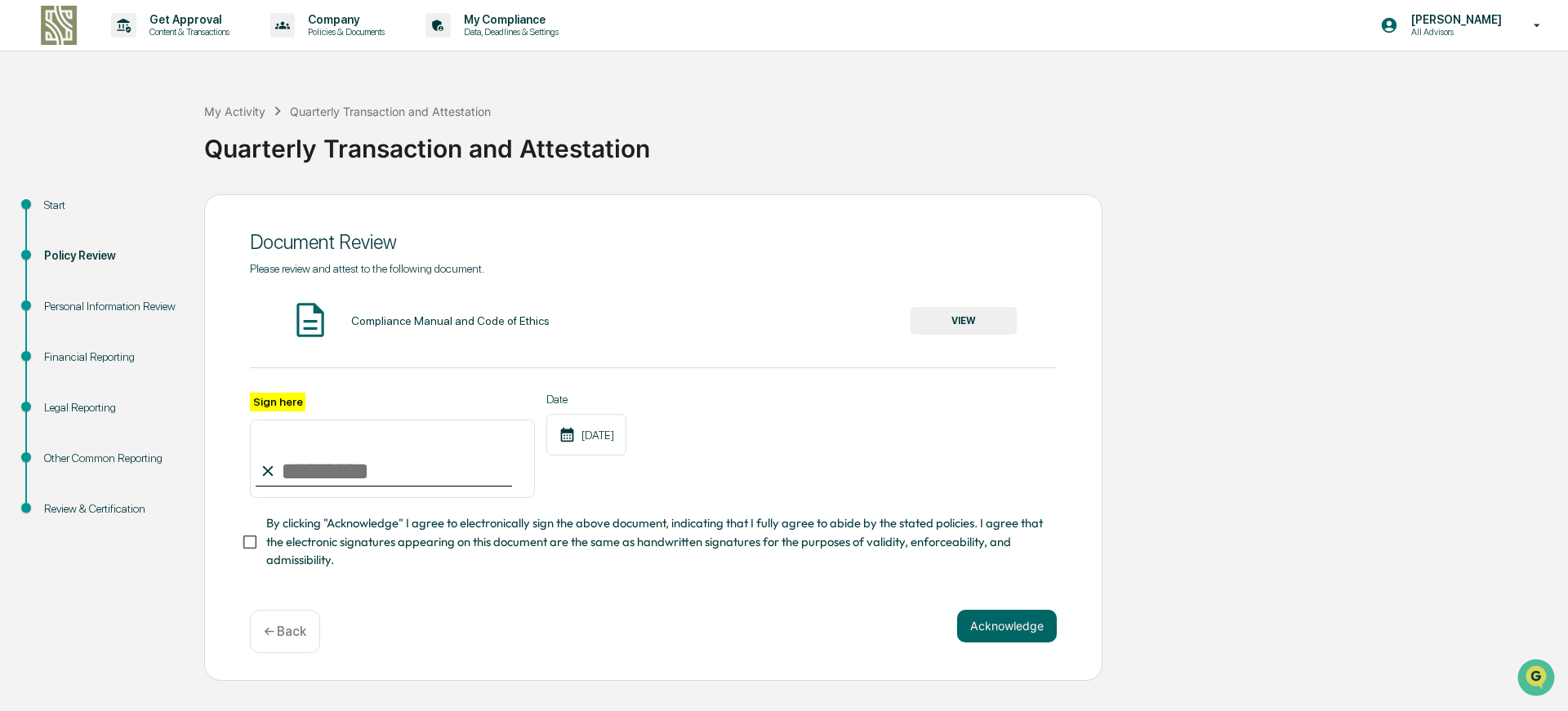
click at [405, 464] on input "Sign here" at bounding box center [392, 459] width 285 height 79
type input "**********"
click at [1035, 638] on button "Acknowledge" at bounding box center [1007, 626] width 100 height 32
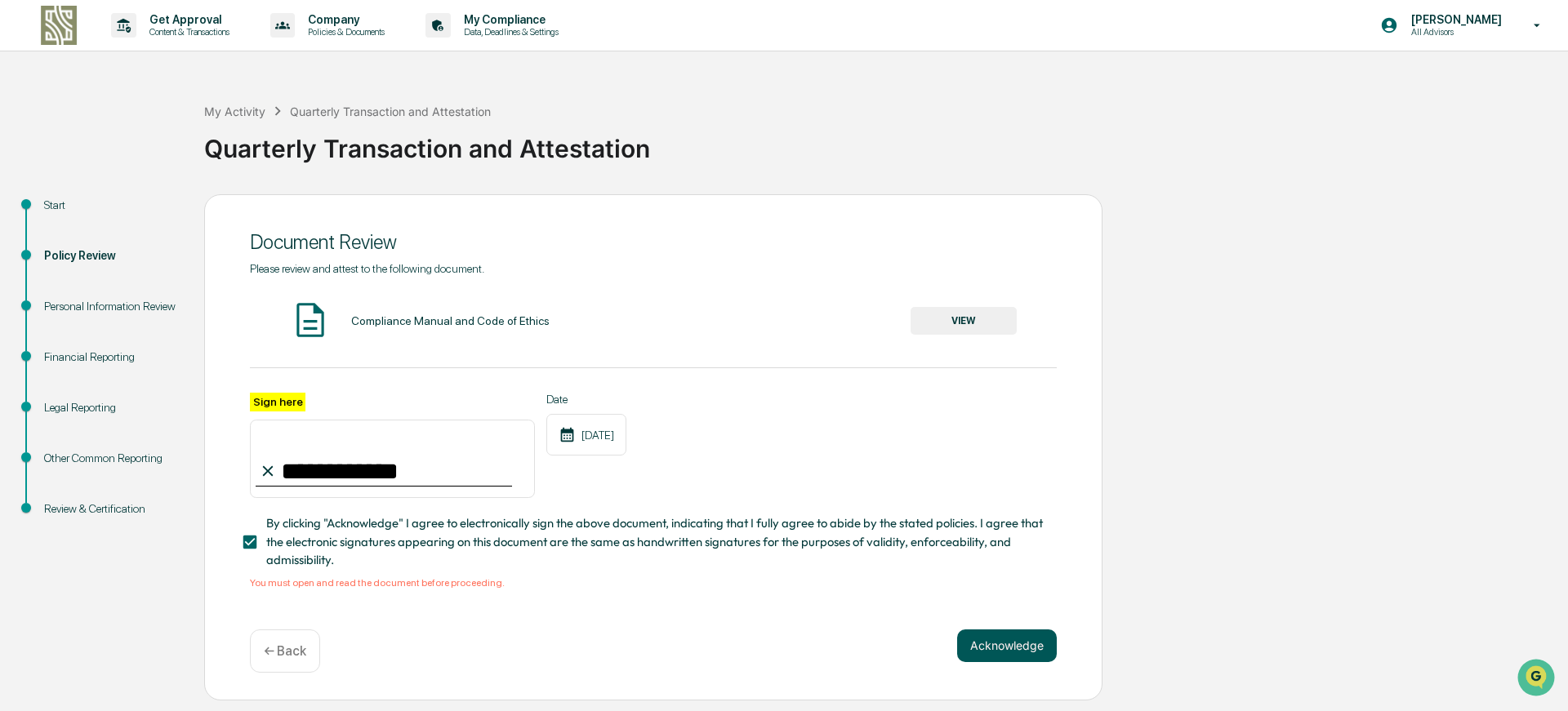
click at [1002, 651] on button "Acknowledge" at bounding box center [1007, 645] width 100 height 32
click at [969, 317] on button "VIEW" at bounding box center [964, 321] width 106 height 28
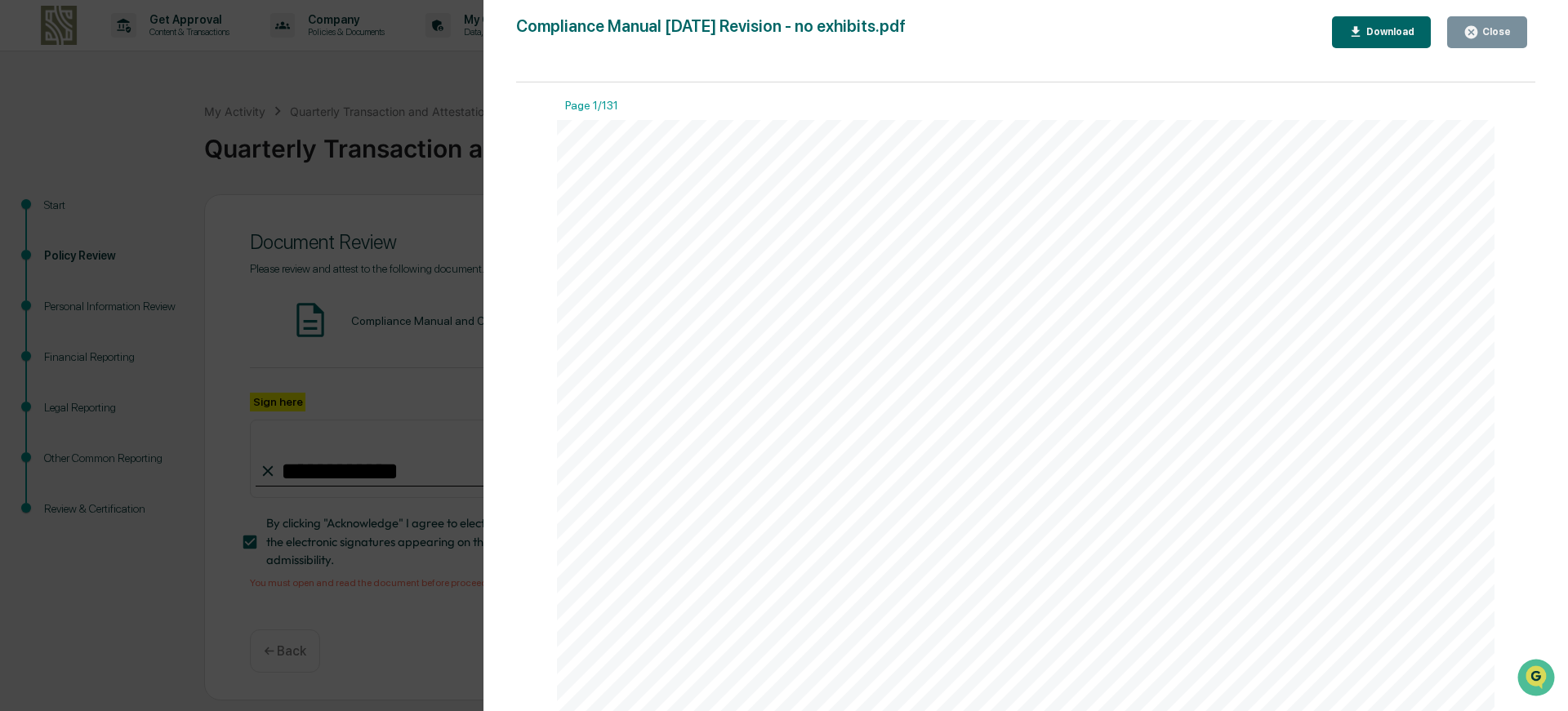
click at [1501, 38] on div "Close" at bounding box center [1495, 32] width 32 height 11
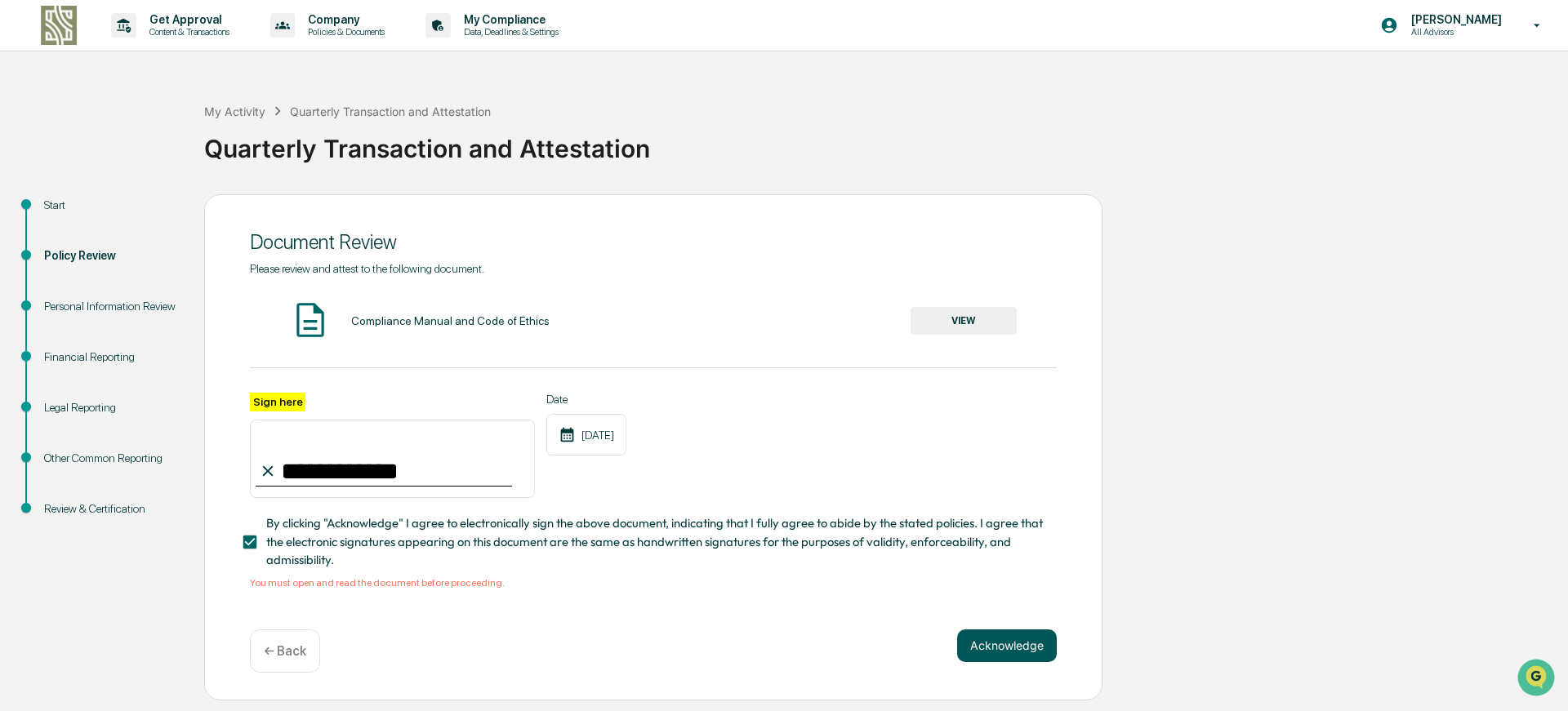
click at [1006, 649] on button "Acknowledge" at bounding box center [1007, 645] width 100 height 32
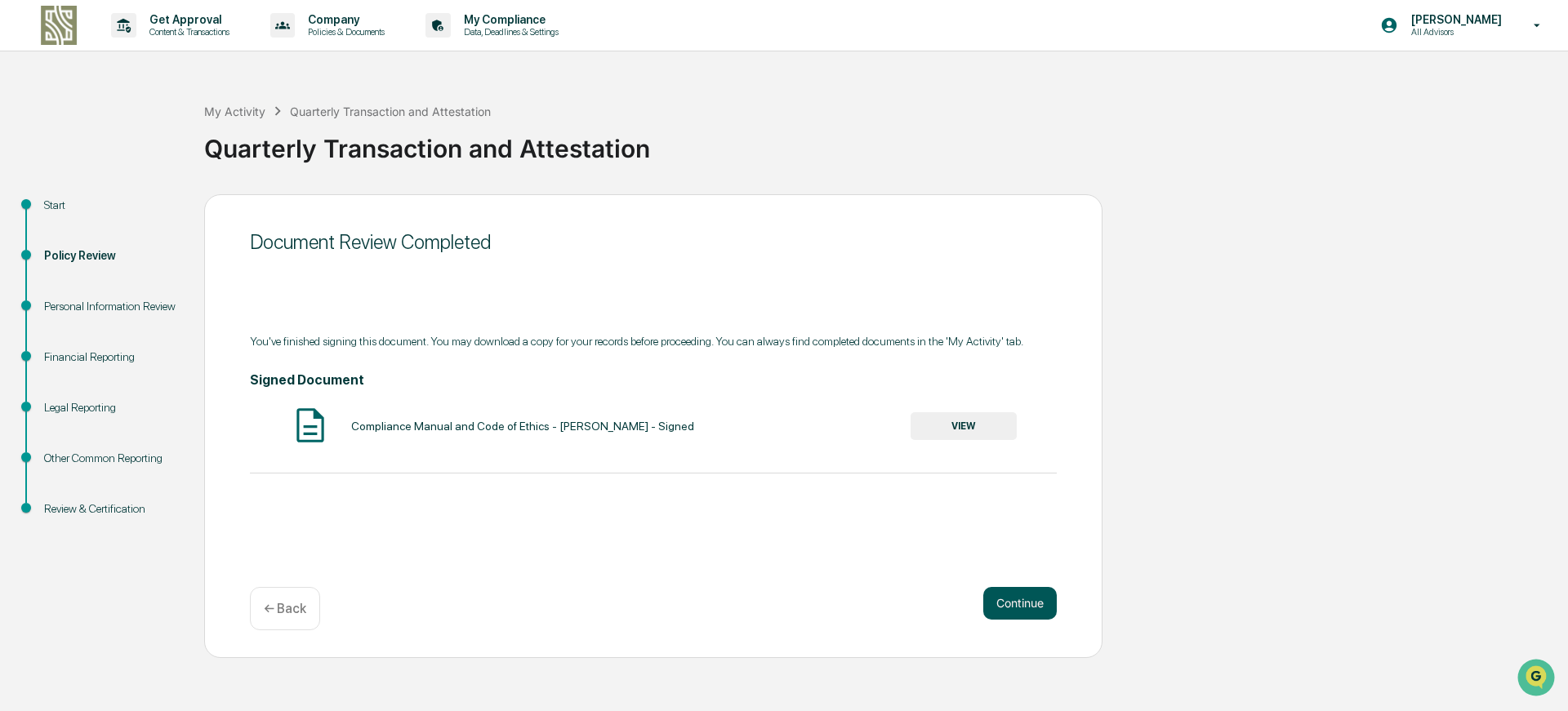
click at [999, 590] on button "Continue" at bounding box center [1021, 602] width 74 height 32
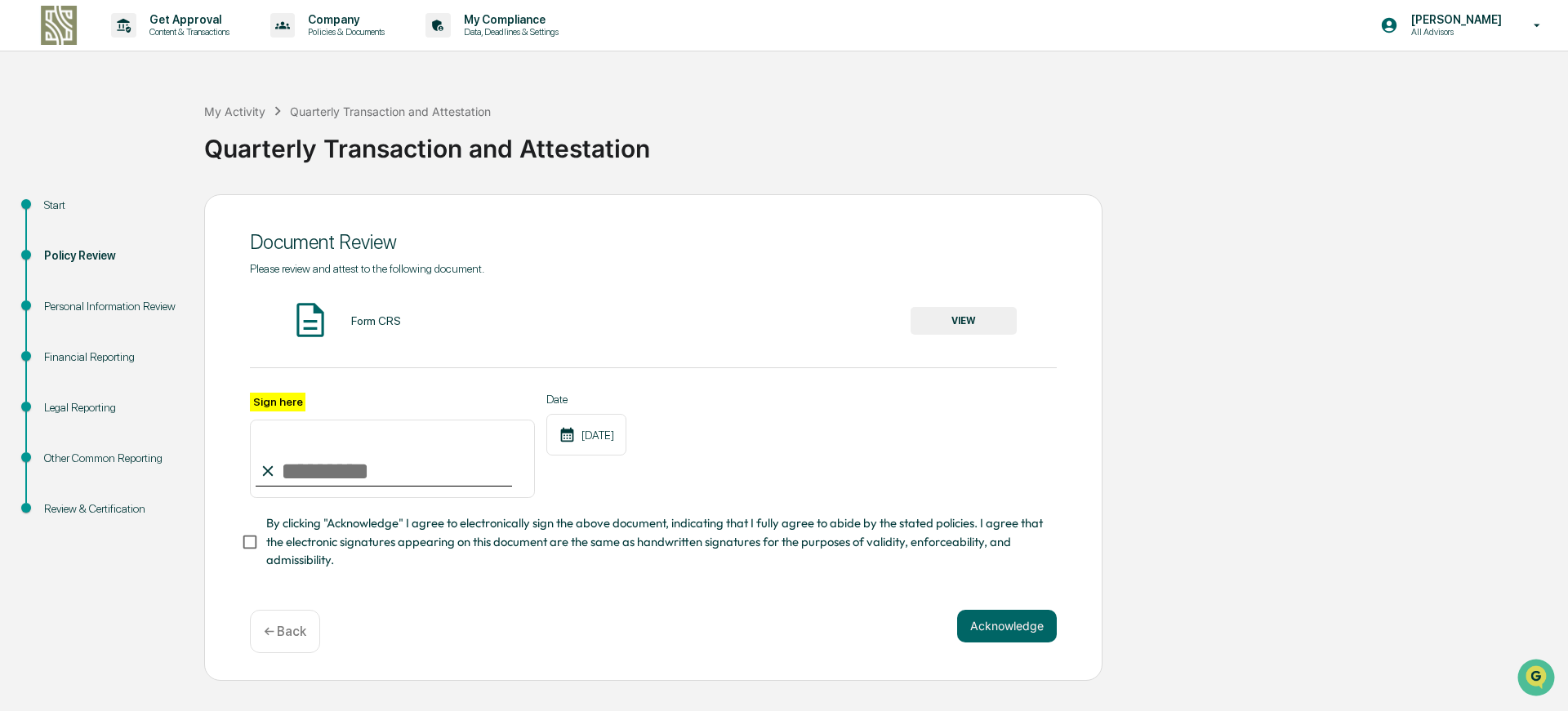
click at [943, 339] on div "Form CRS VIEW" at bounding box center [653, 320] width 807 height 43
click at [949, 334] on button "VIEW" at bounding box center [964, 321] width 106 height 28
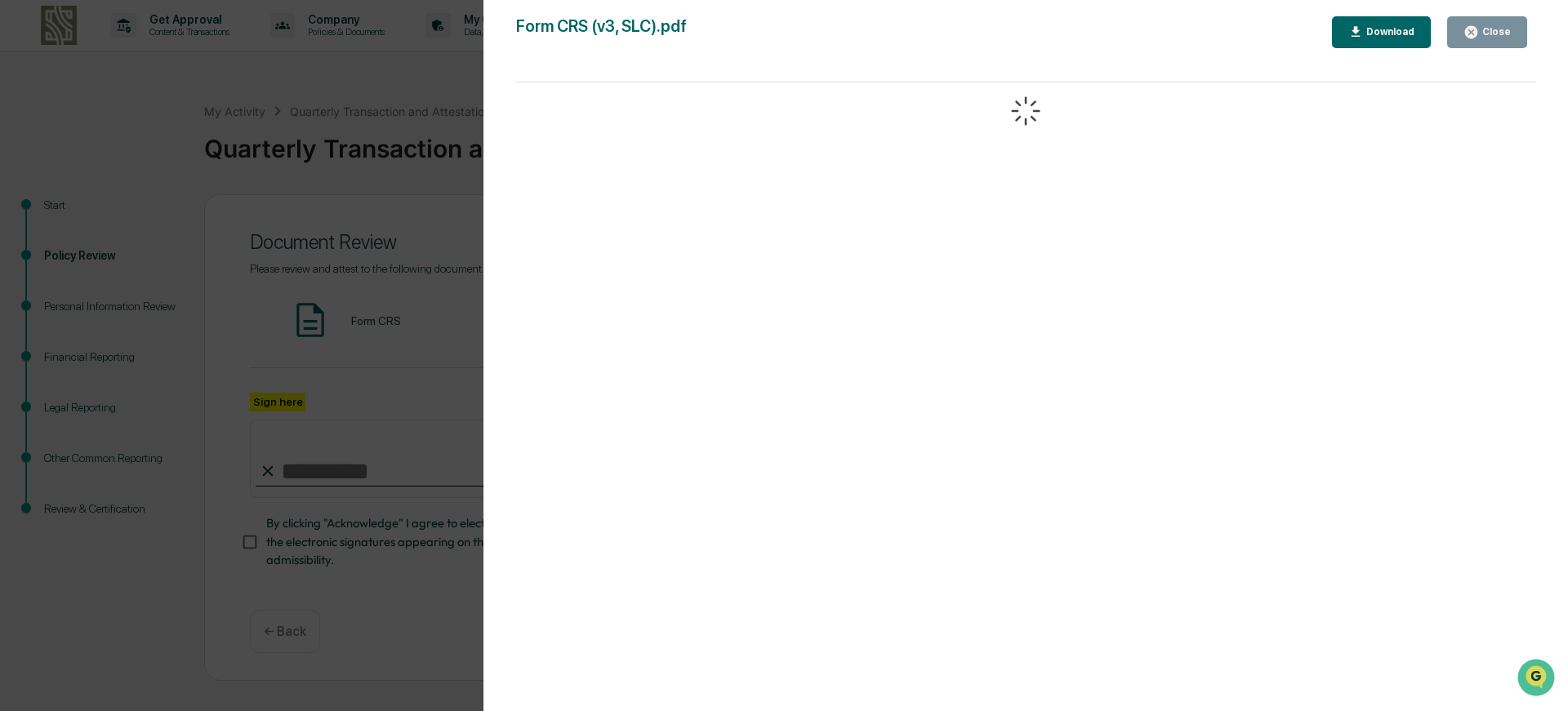
click at [1506, 31] on div "Close" at bounding box center [1495, 32] width 32 height 11
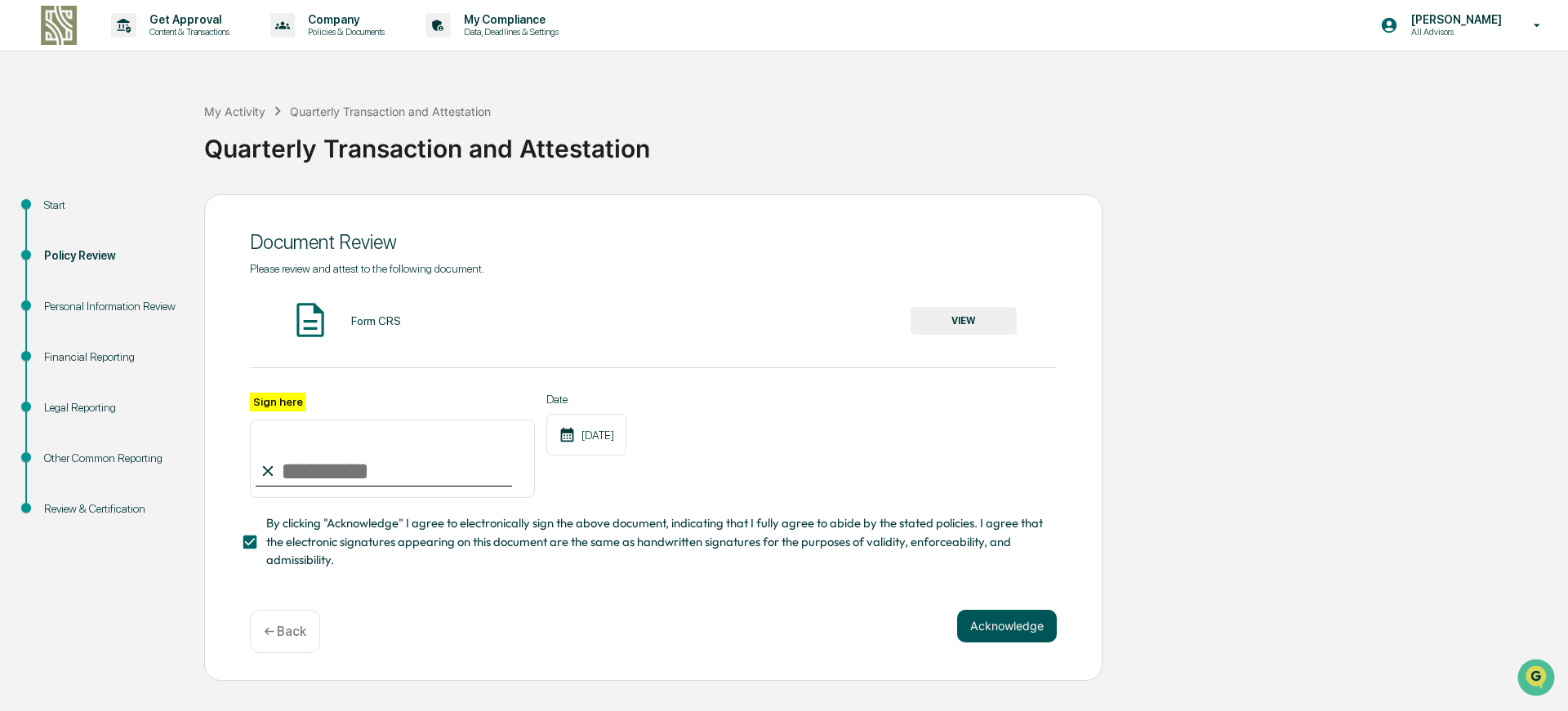
click at [1008, 643] on button "Acknowledge" at bounding box center [1007, 626] width 100 height 32
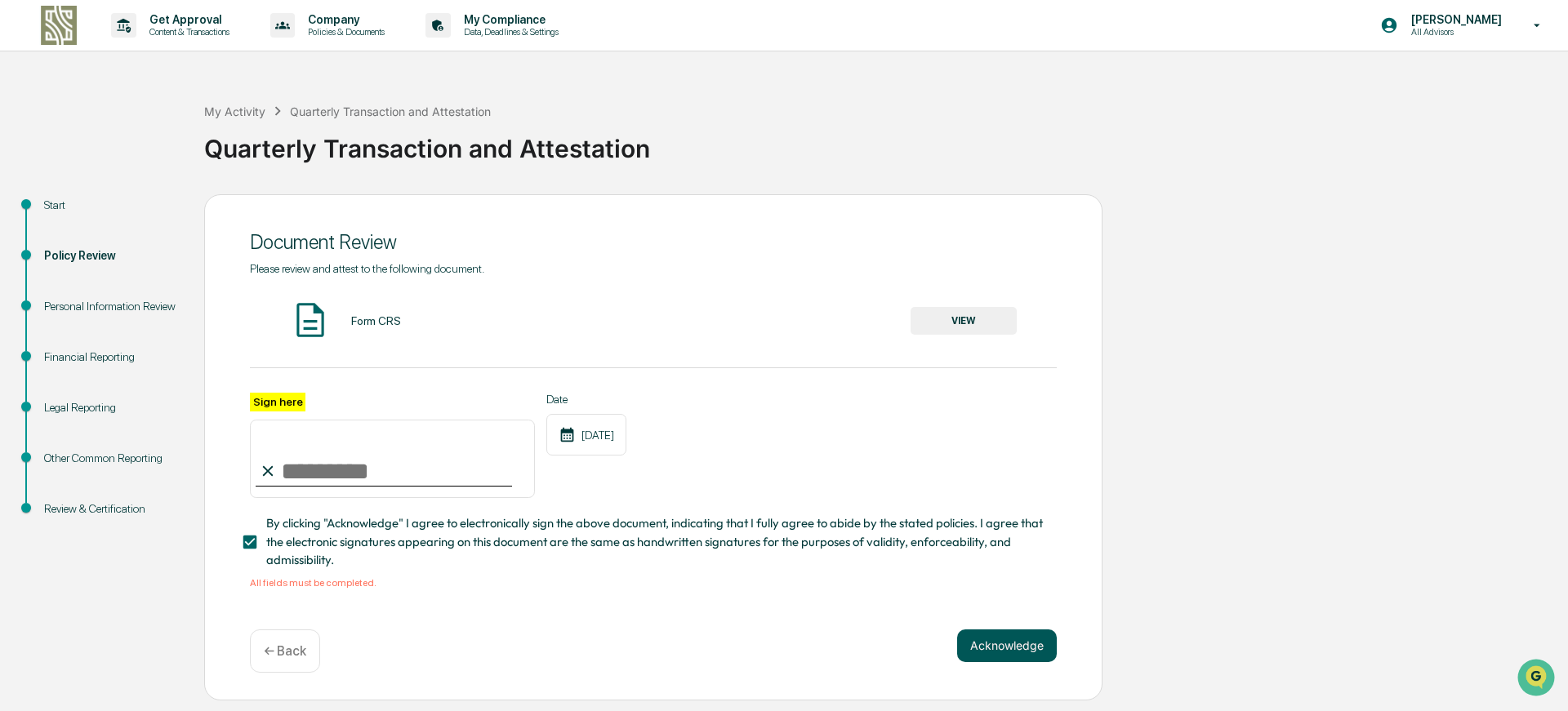
click at [1008, 644] on button "Acknowledge" at bounding box center [1007, 645] width 100 height 32
click at [975, 327] on button "VIEW" at bounding box center [964, 321] width 106 height 28
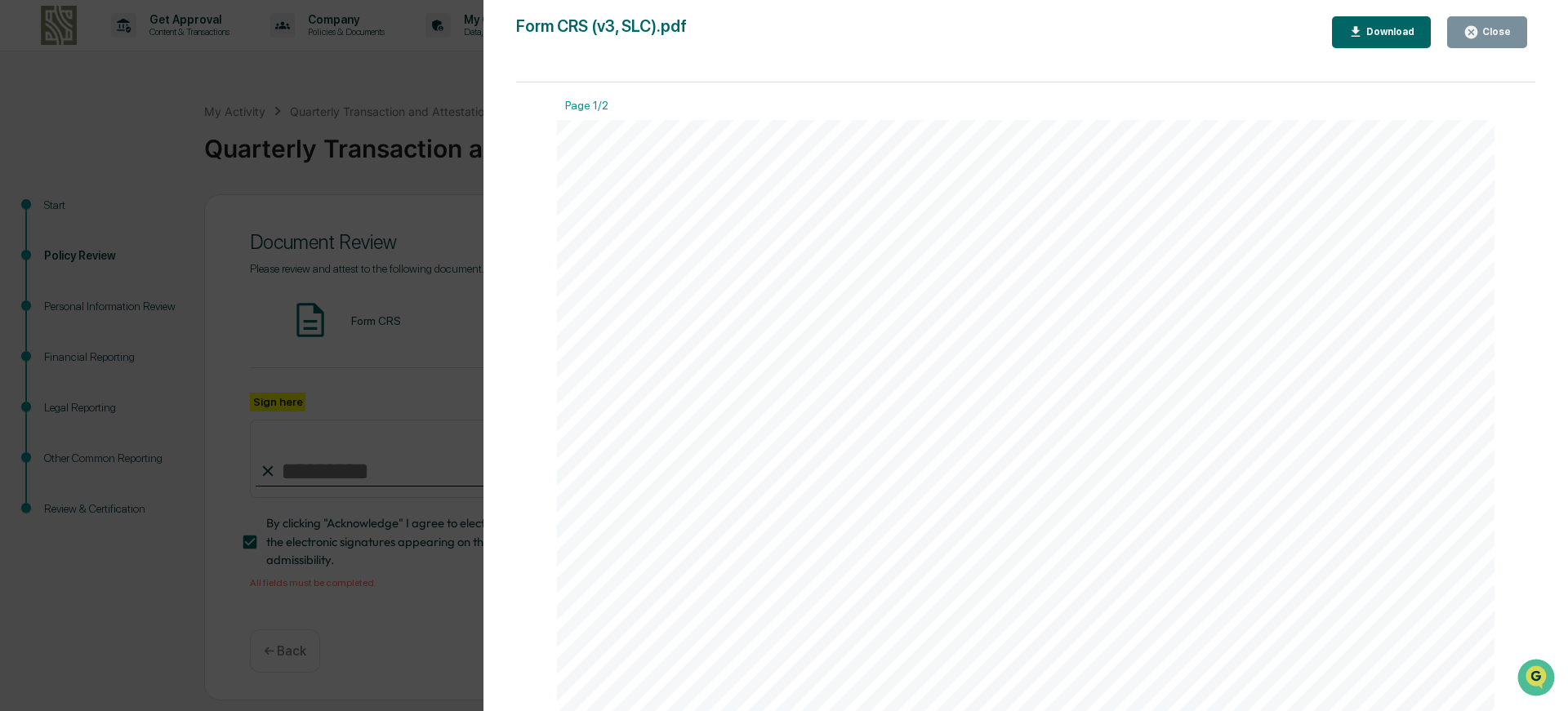
click at [1483, 37] on div "Close" at bounding box center [1495, 32] width 32 height 11
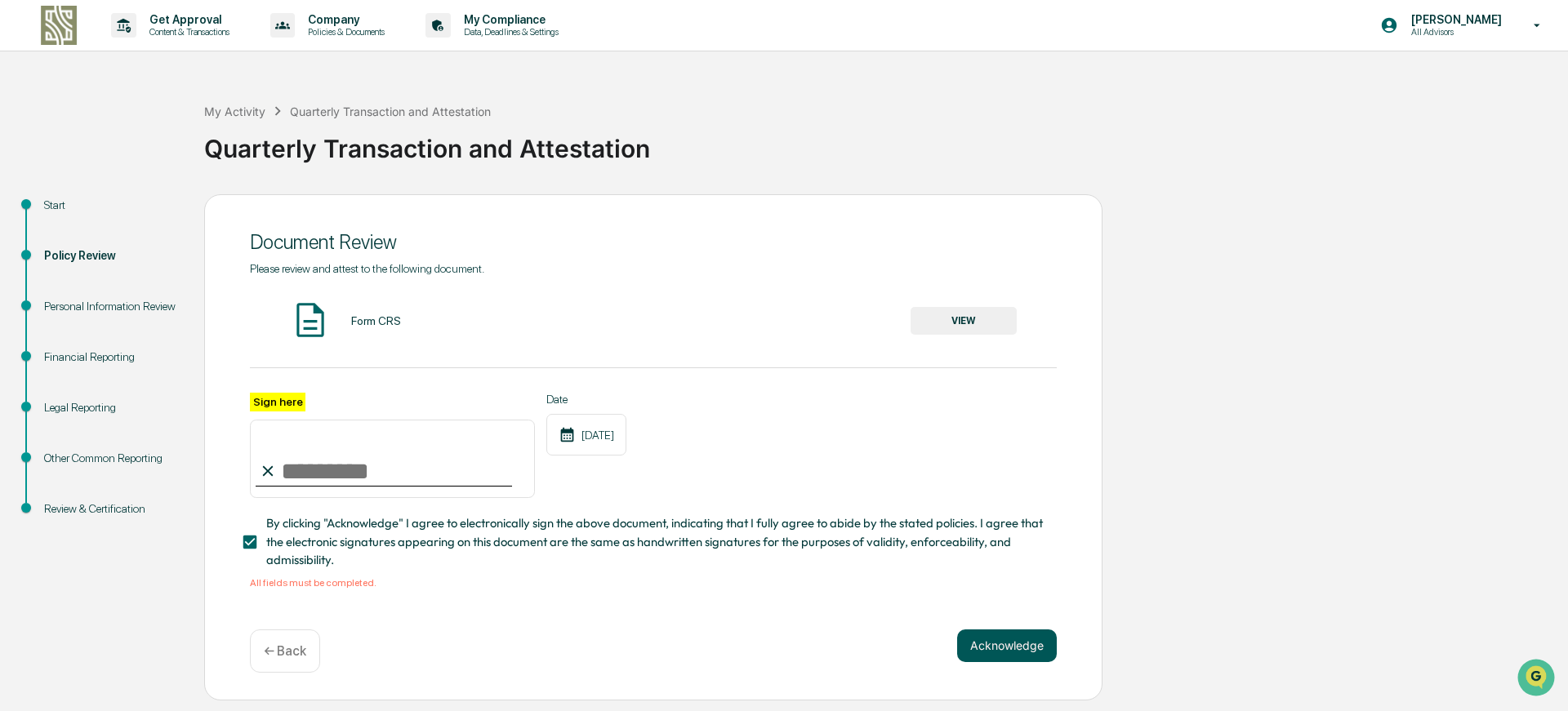
click at [1008, 647] on button "Acknowledge" at bounding box center [1007, 645] width 100 height 32
click at [444, 482] on input "Sign here" at bounding box center [392, 459] width 285 height 79
type input "**********"
click at [1024, 656] on button "Acknowledge" at bounding box center [1007, 645] width 100 height 32
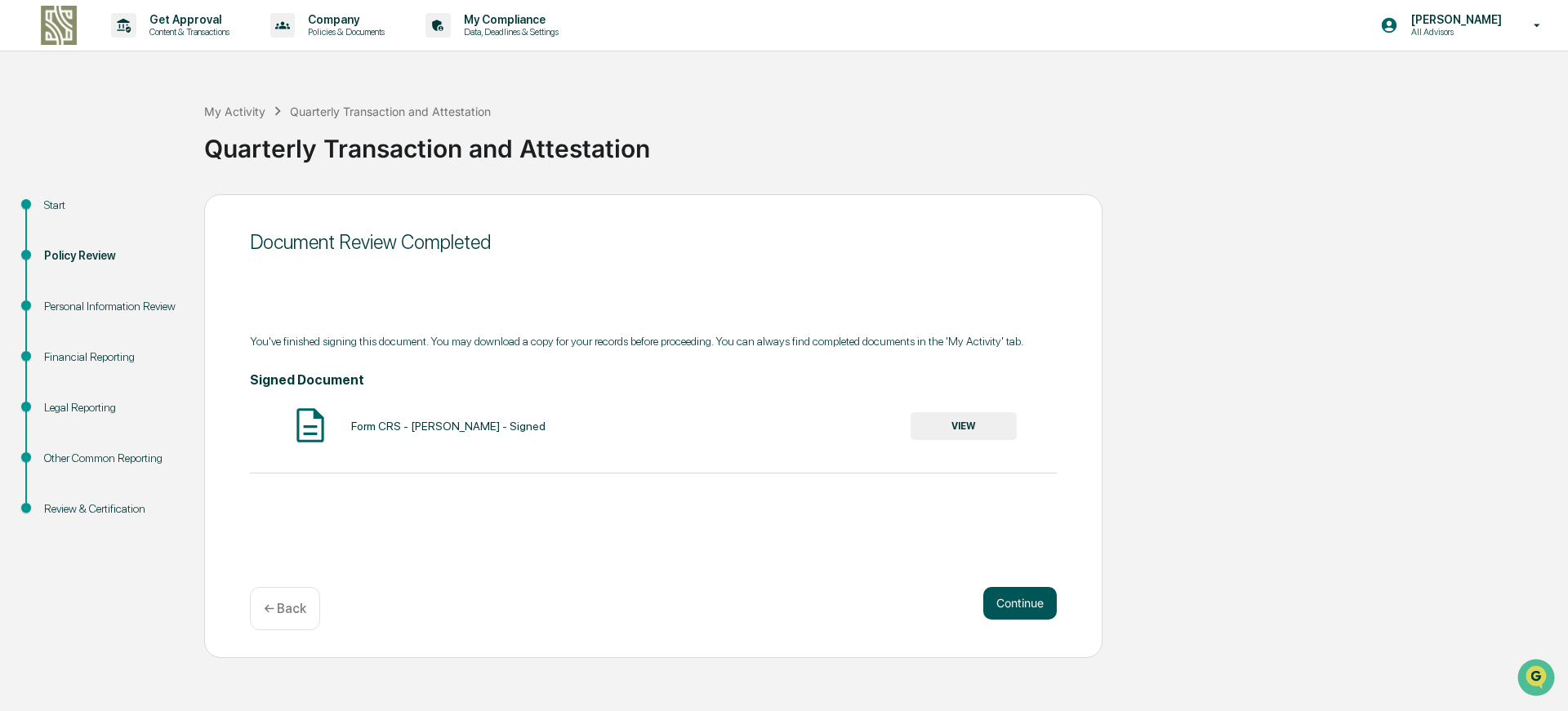
click at [1026, 603] on button "Continue" at bounding box center [1021, 602] width 74 height 32
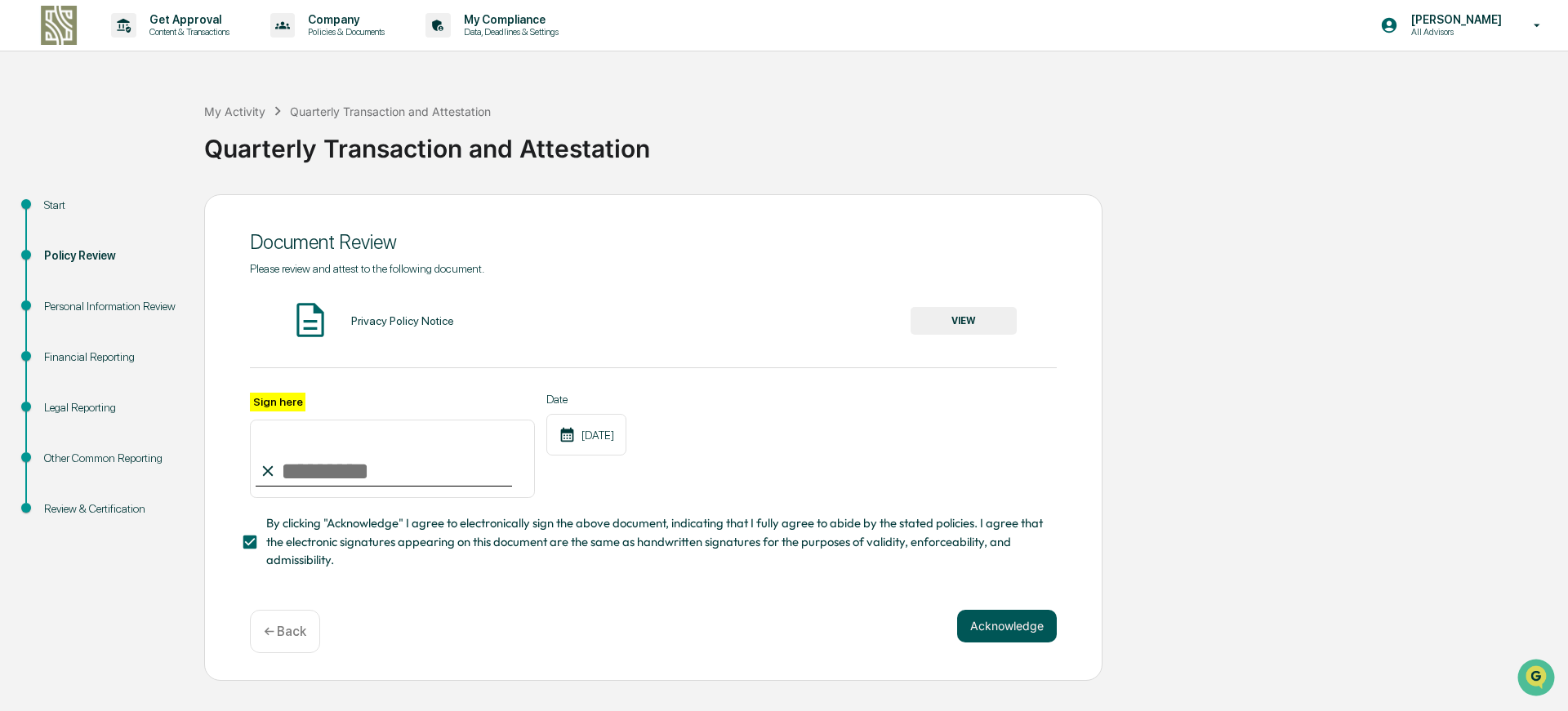
click at [1000, 620] on button "Acknowledge" at bounding box center [1007, 626] width 100 height 32
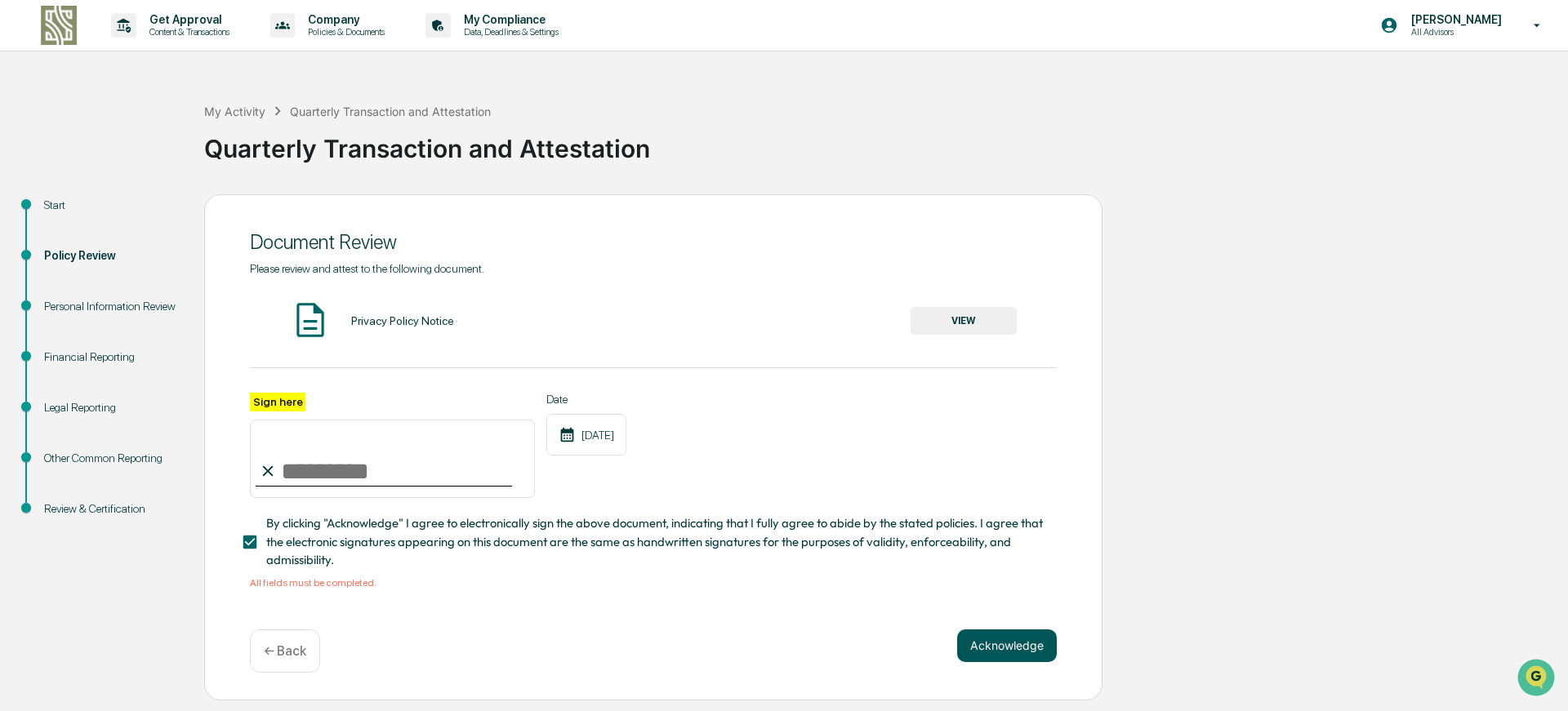
click at [1012, 639] on button "Acknowledge" at bounding box center [1007, 645] width 100 height 32
click at [436, 489] on input "Sign here" at bounding box center [392, 459] width 285 height 79
type input "**********"
click at [1012, 657] on button "Acknowledge" at bounding box center [1007, 645] width 100 height 32
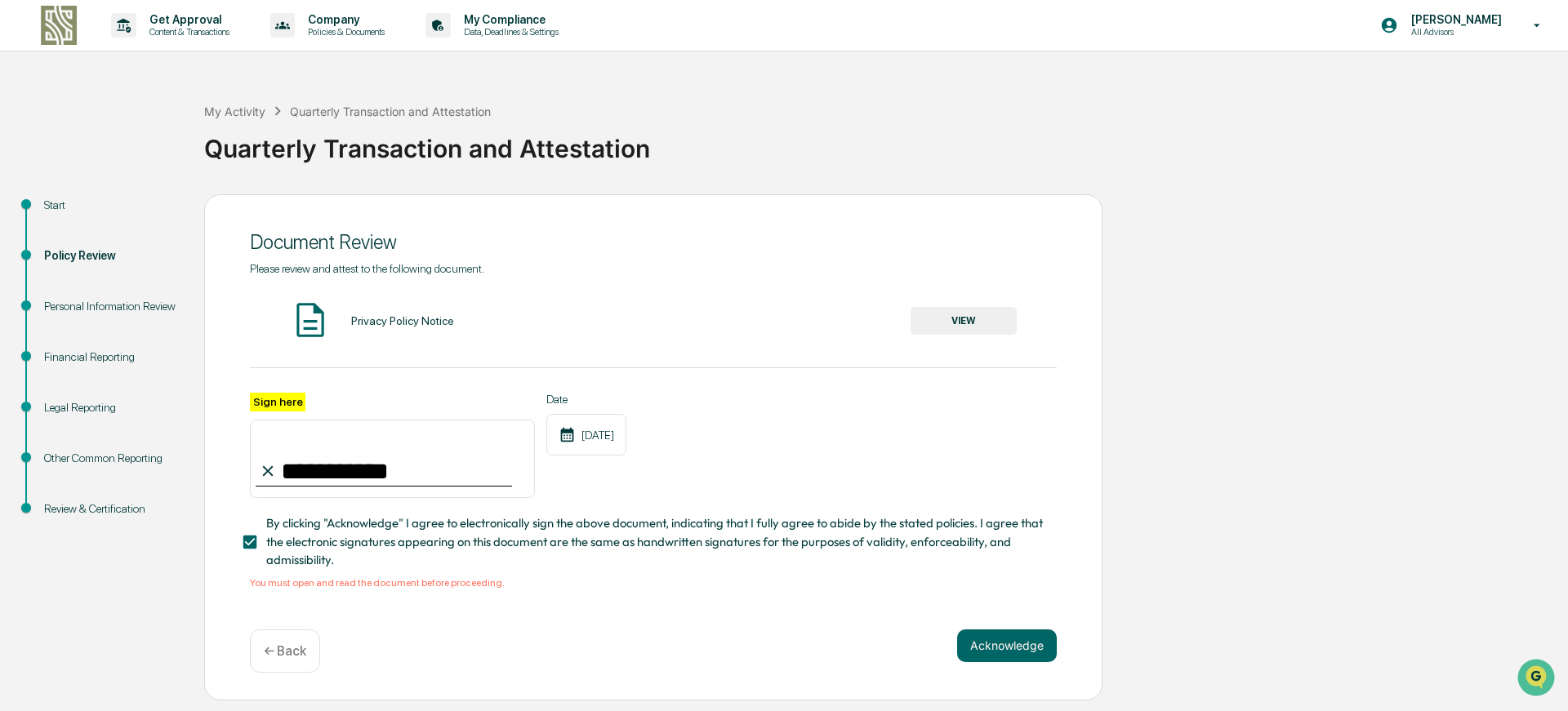
click at [980, 320] on button "VIEW" at bounding box center [964, 321] width 106 height 28
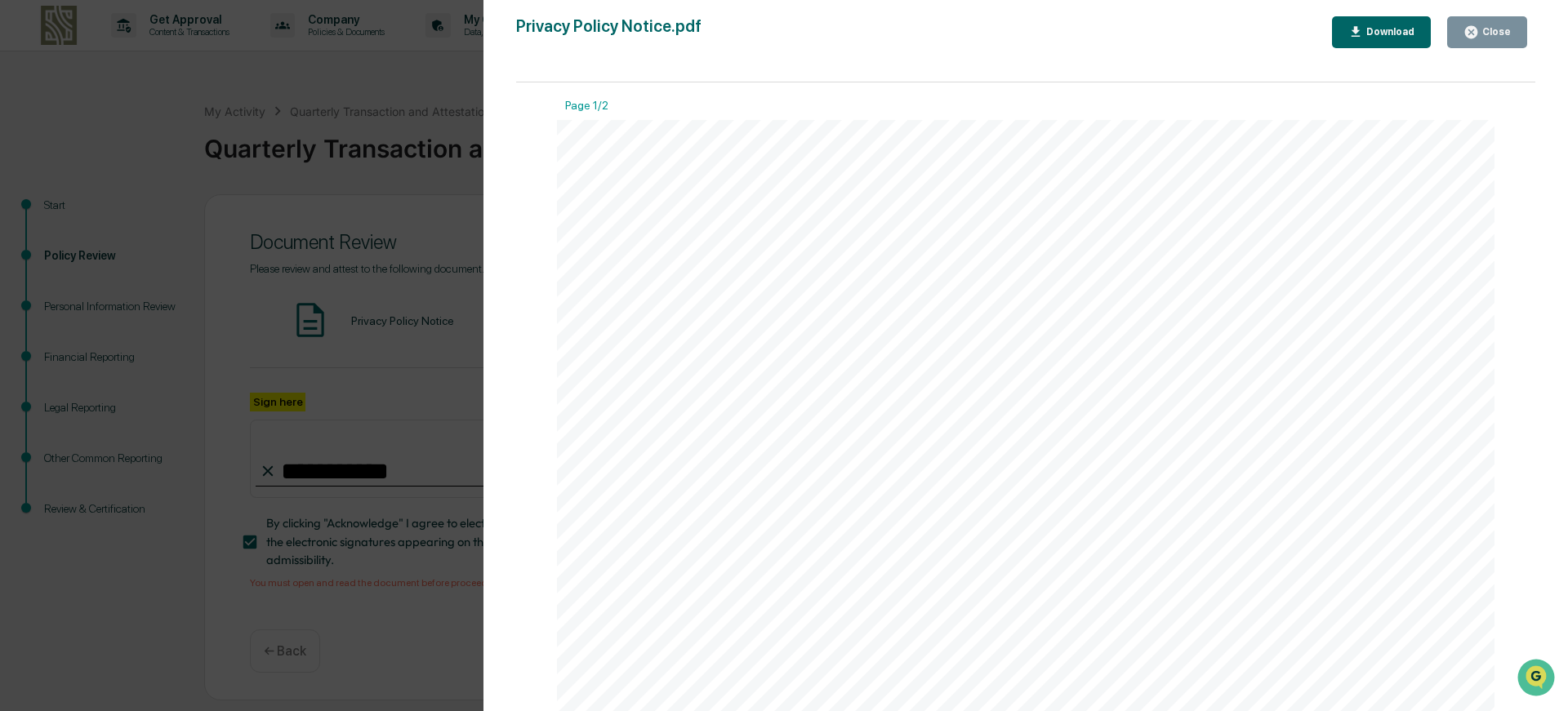
click at [1484, 39] on div "Close" at bounding box center [1487, 32] width 47 height 16
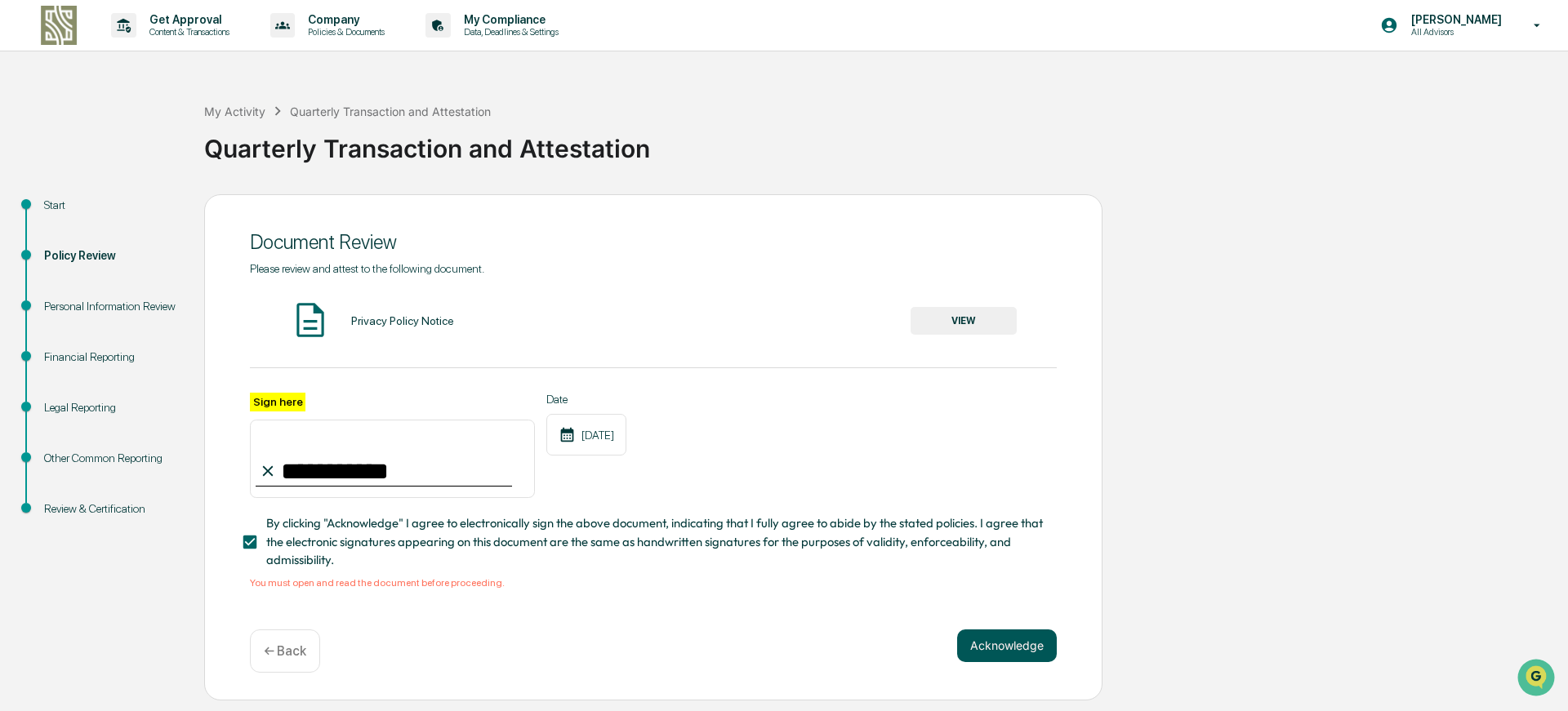
click at [1021, 646] on button "Acknowledge" at bounding box center [1007, 645] width 100 height 32
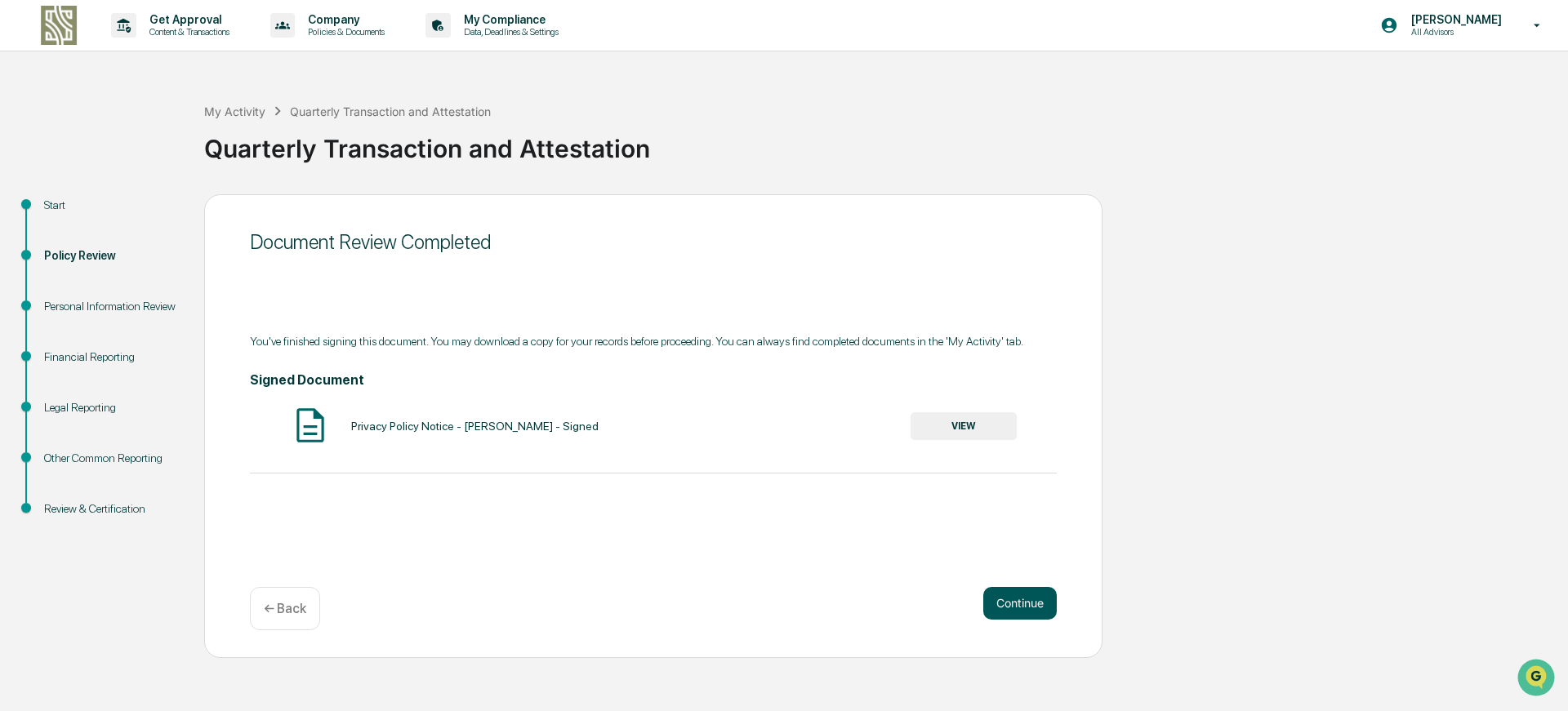
click at [1025, 602] on button "Continue" at bounding box center [1021, 602] width 74 height 32
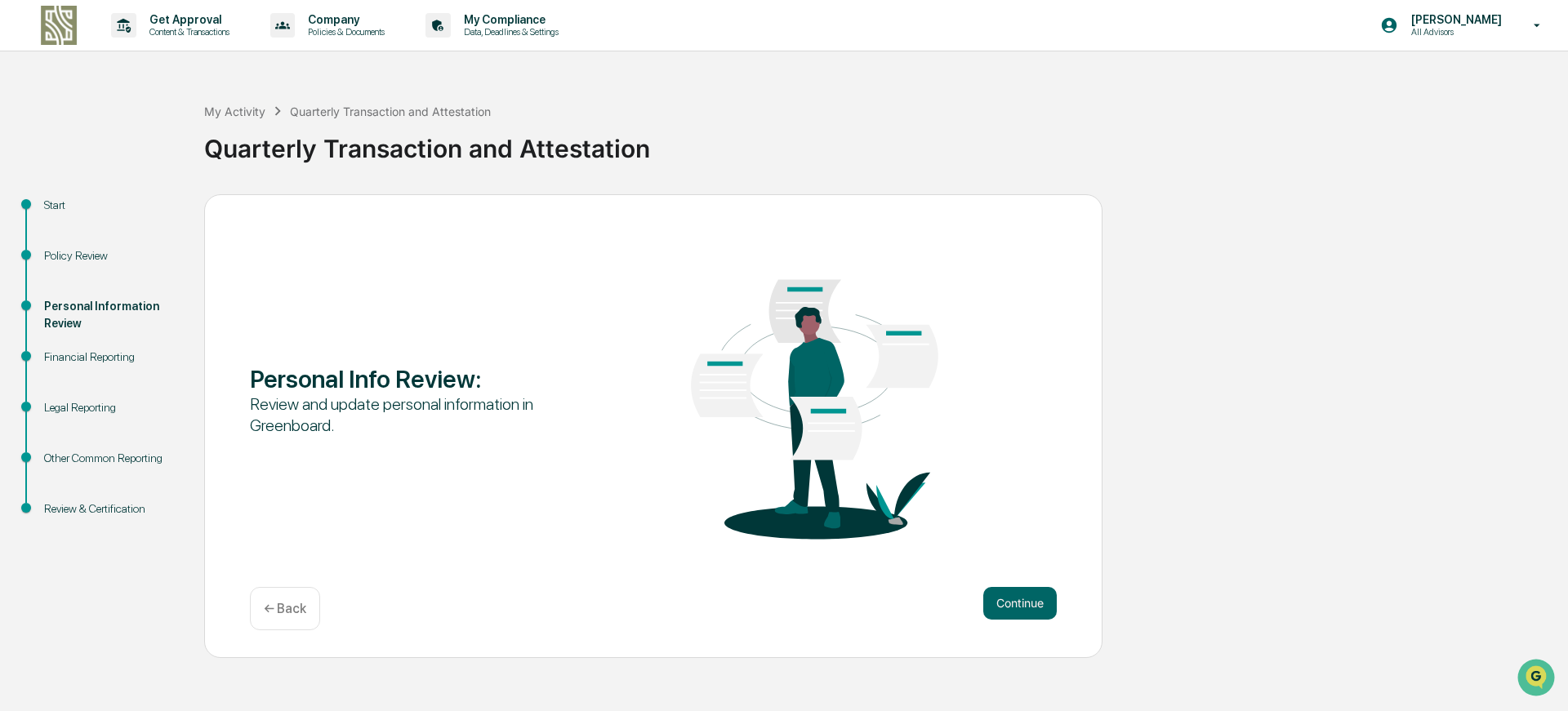
click at [1025, 602] on button "Continue" at bounding box center [1021, 602] width 74 height 32
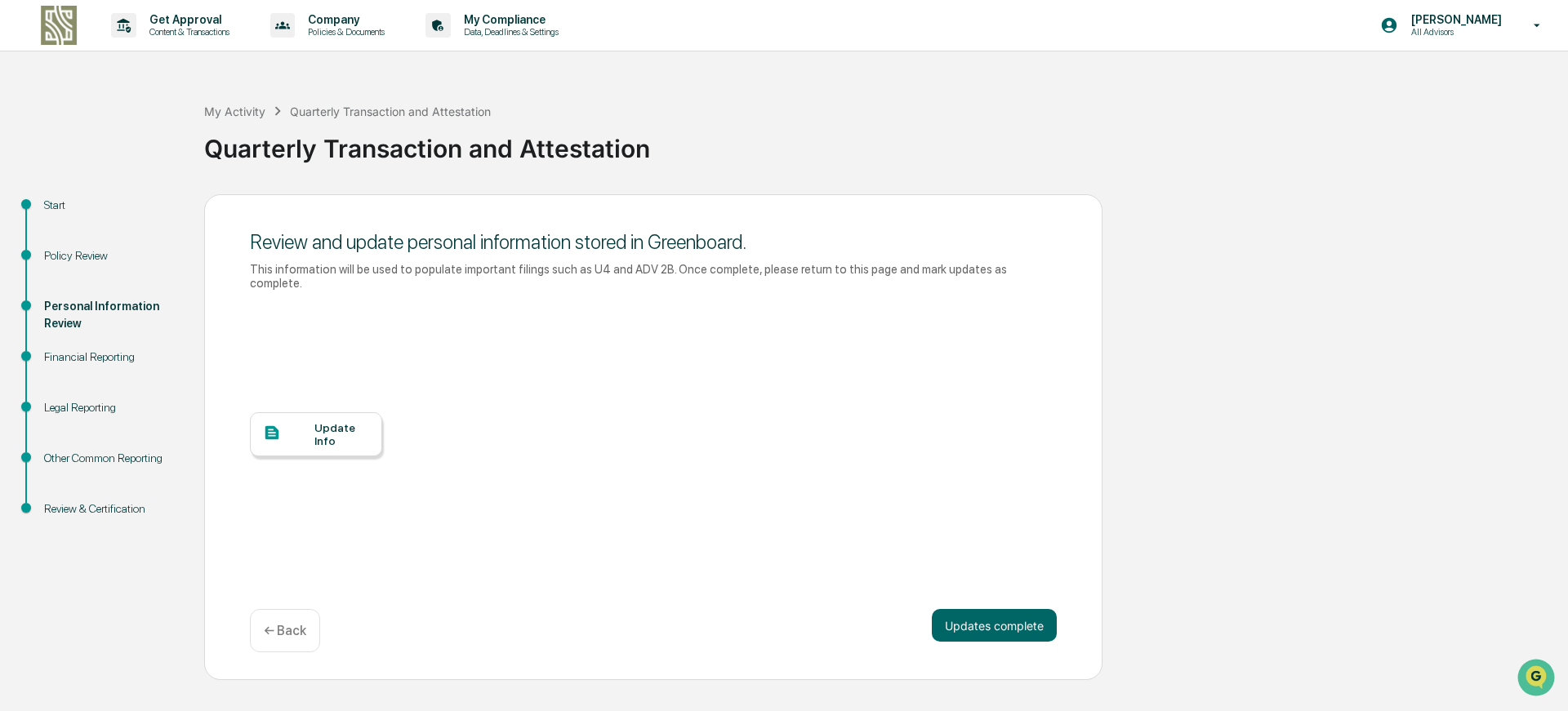
click at [1025, 609] on button "Updates complete" at bounding box center [994, 625] width 125 height 32
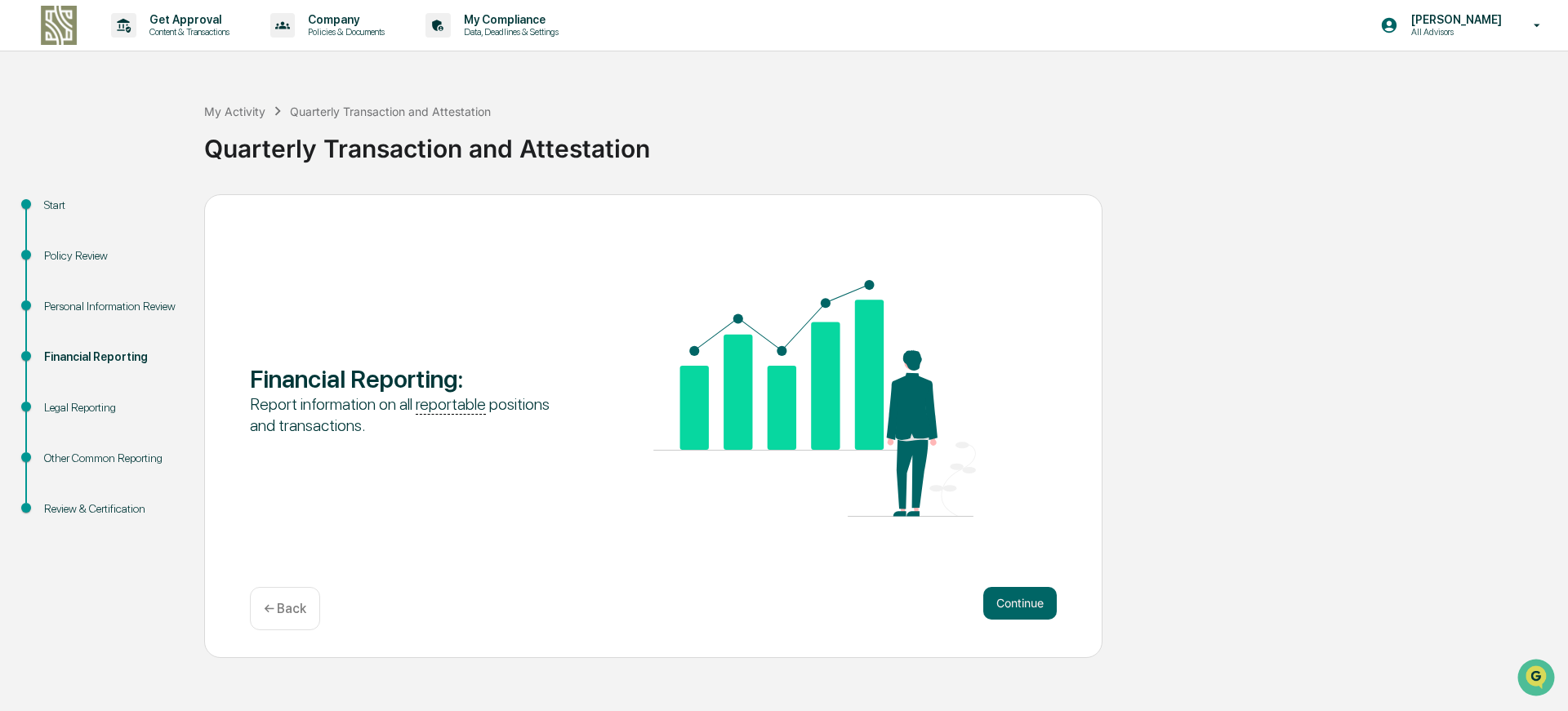
click at [1025, 602] on button "Continue" at bounding box center [1021, 602] width 74 height 32
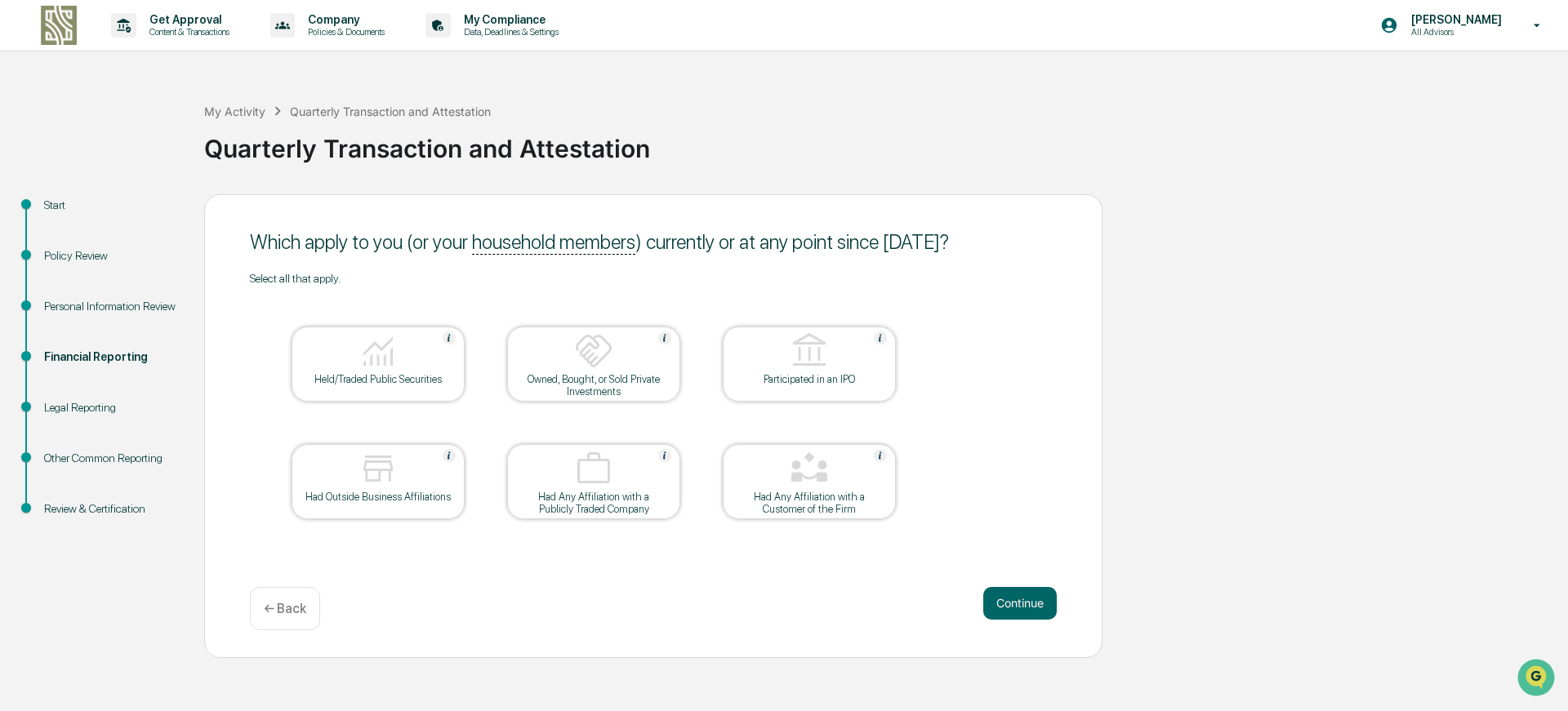
click at [1025, 602] on button "Continue" at bounding box center [1021, 602] width 74 height 32
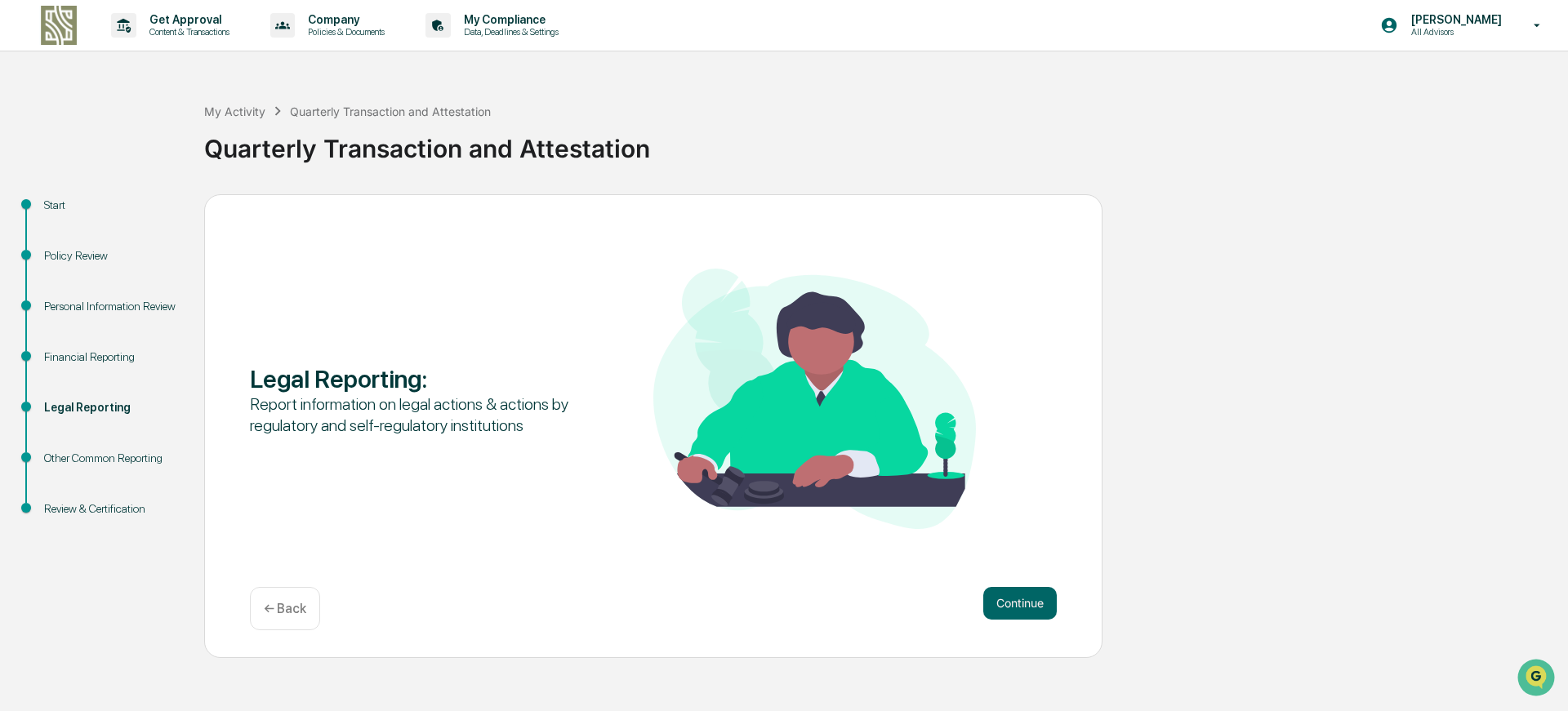
click at [1025, 602] on button "Continue" at bounding box center [1021, 602] width 74 height 32
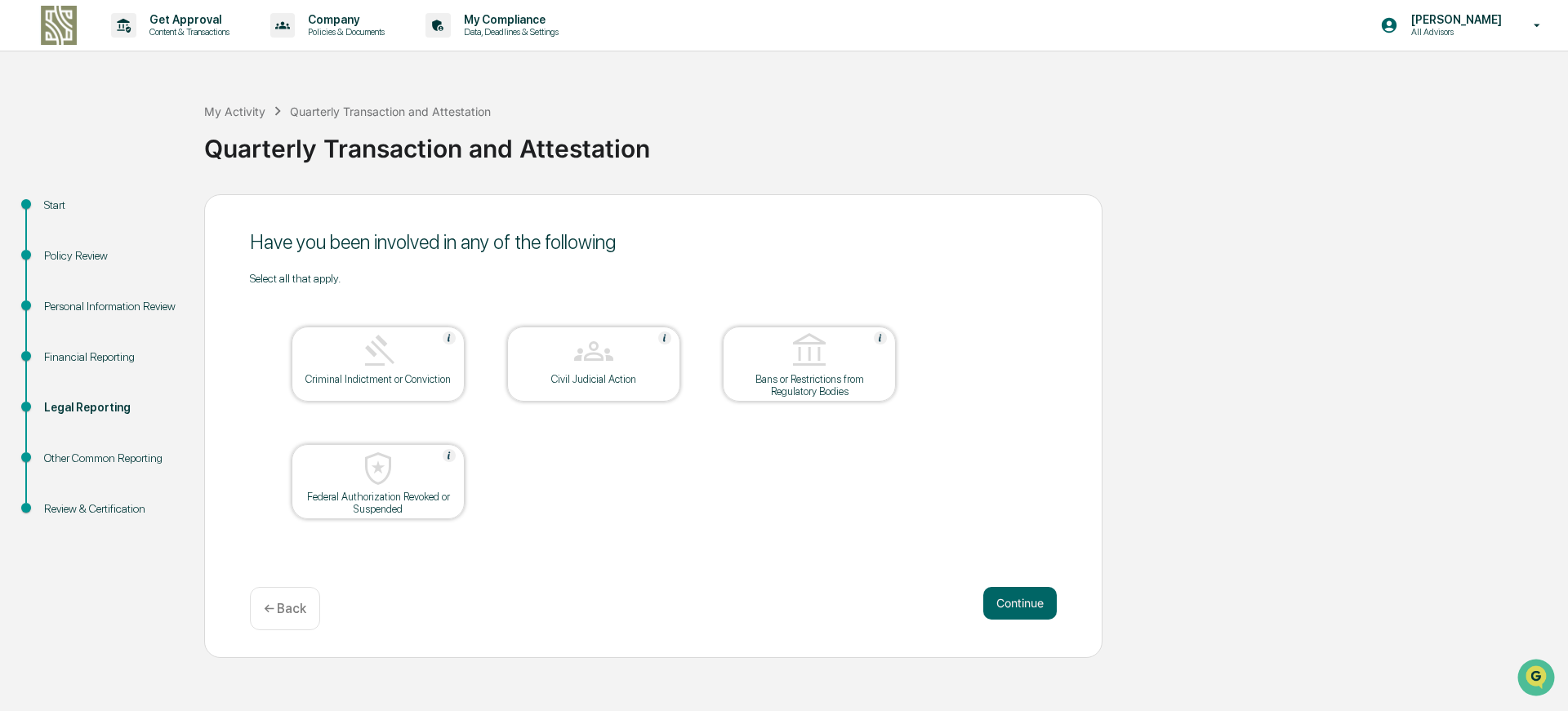
click at [1025, 602] on button "Continue" at bounding box center [1021, 602] width 74 height 32
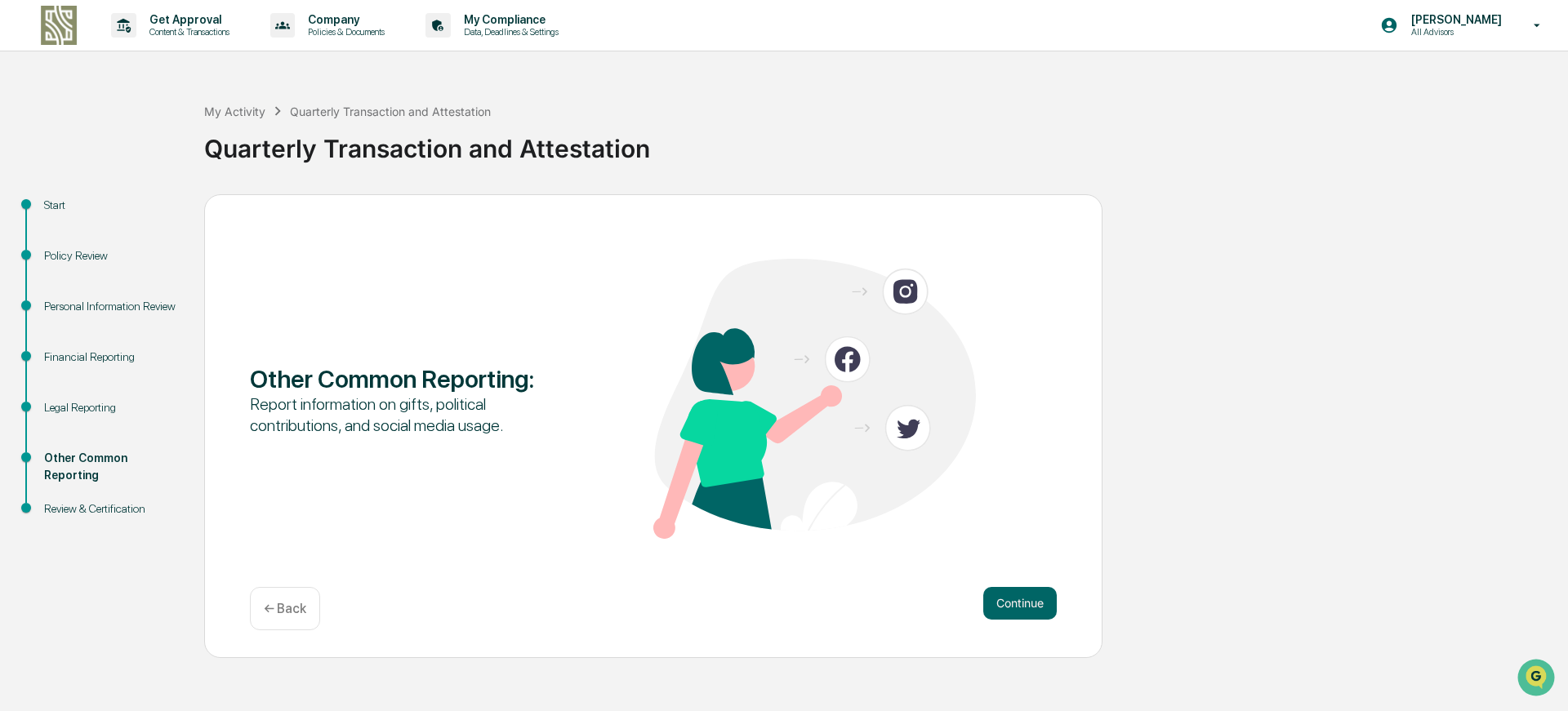
click at [1025, 602] on button "Continue" at bounding box center [1021, 602] width 74 height 32
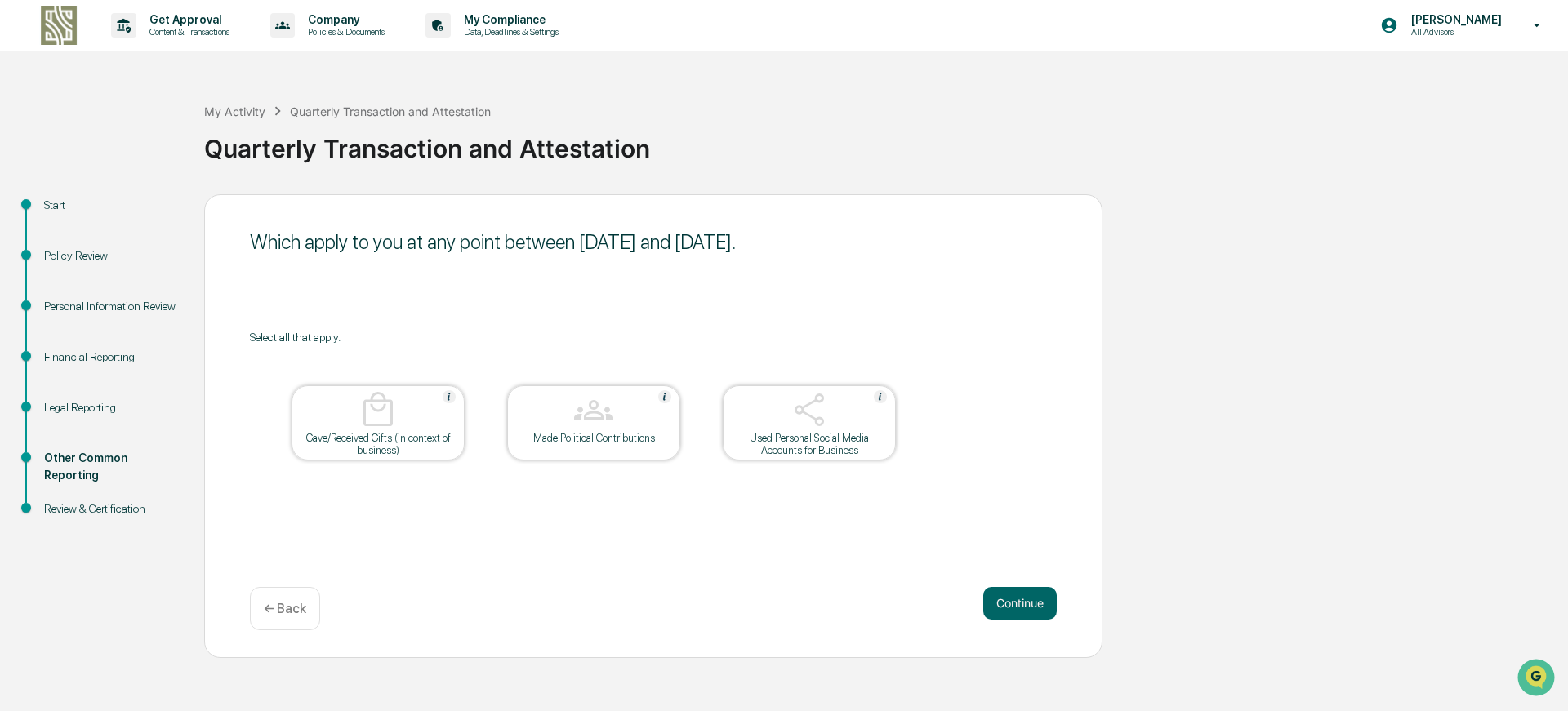
click at [1025, 602] on button "Continue" at bounding box center [1021, 602] width 74 height 32
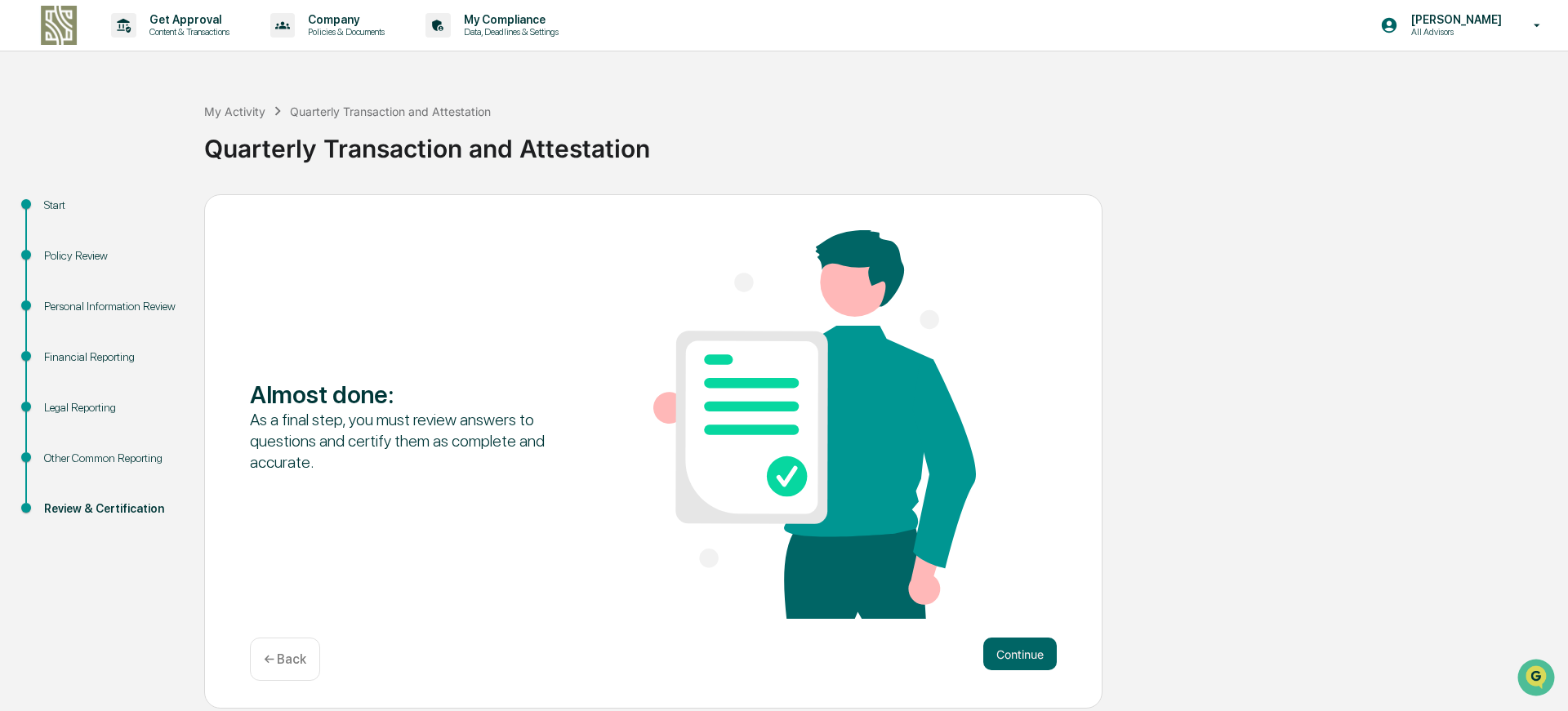
click at [1025, 602] on div "Almost done : As a final step, you must review answers to questions and certify…" at bounding box center [653, 426] width 807 height 392
click at [1025, 646] on button "Continue" at bounding box center [1021, 653] width 74 height 32
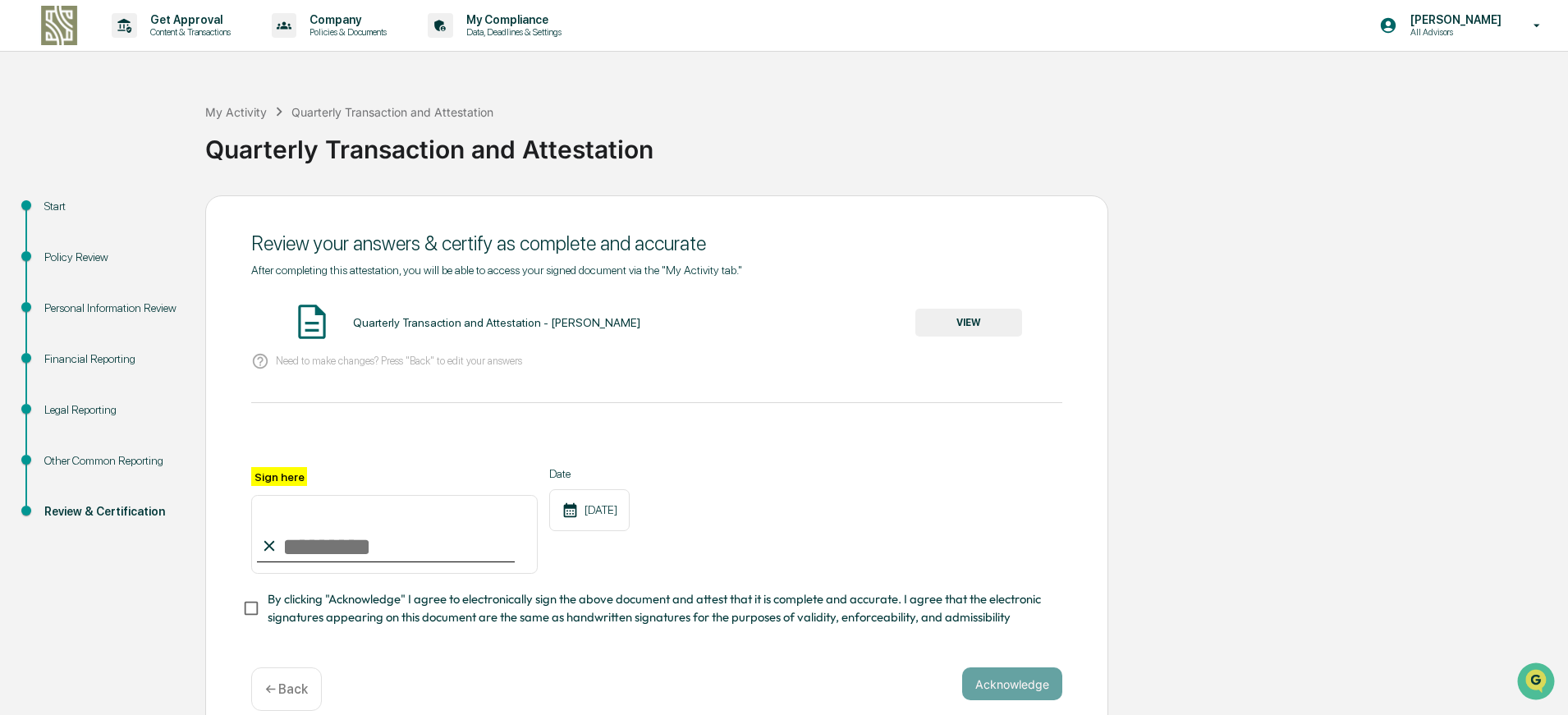
click at [983, 327] on button "VIEW" at bounding box center [968, 323] width 107 height 28
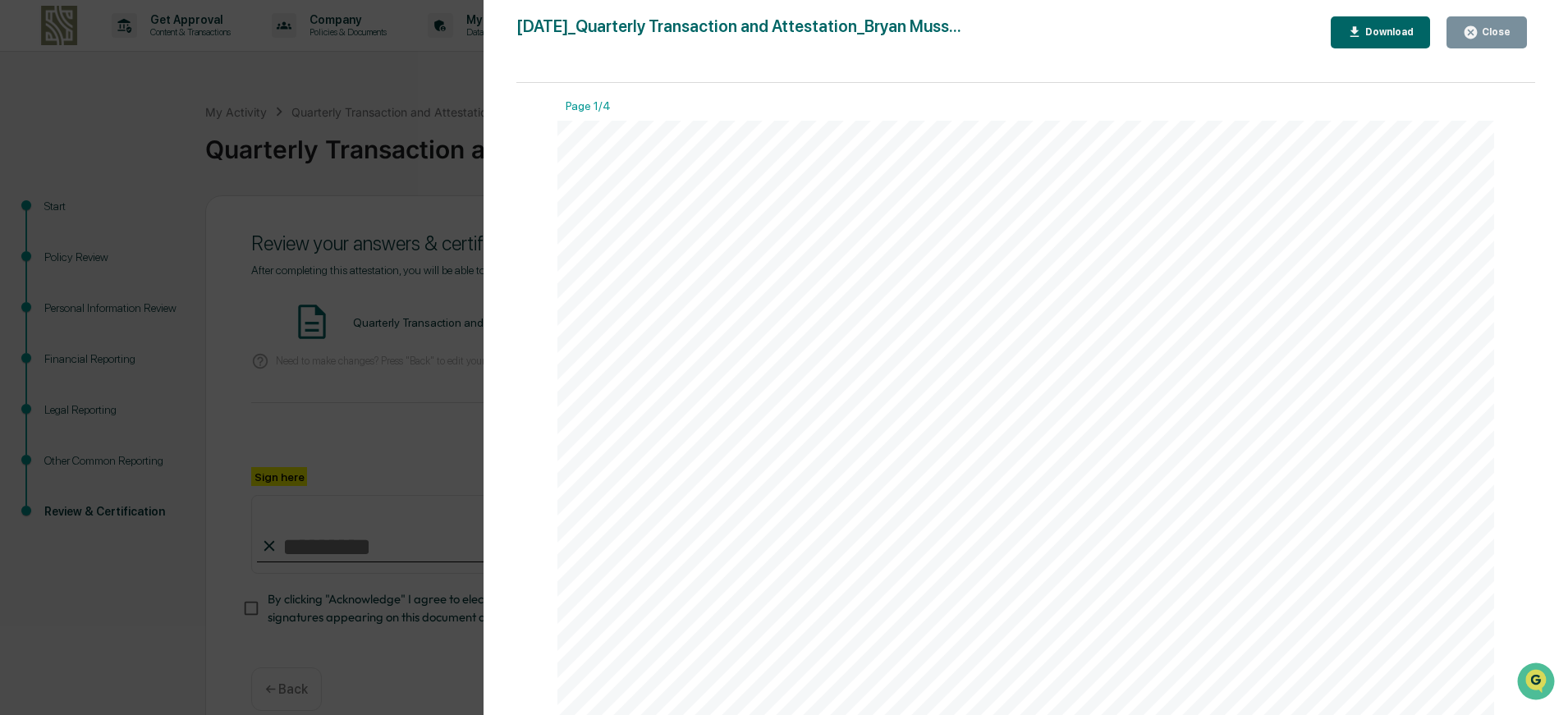
click at [1484, 45] on button "Close" at bounding box center [1486, 33] width 80 height 32
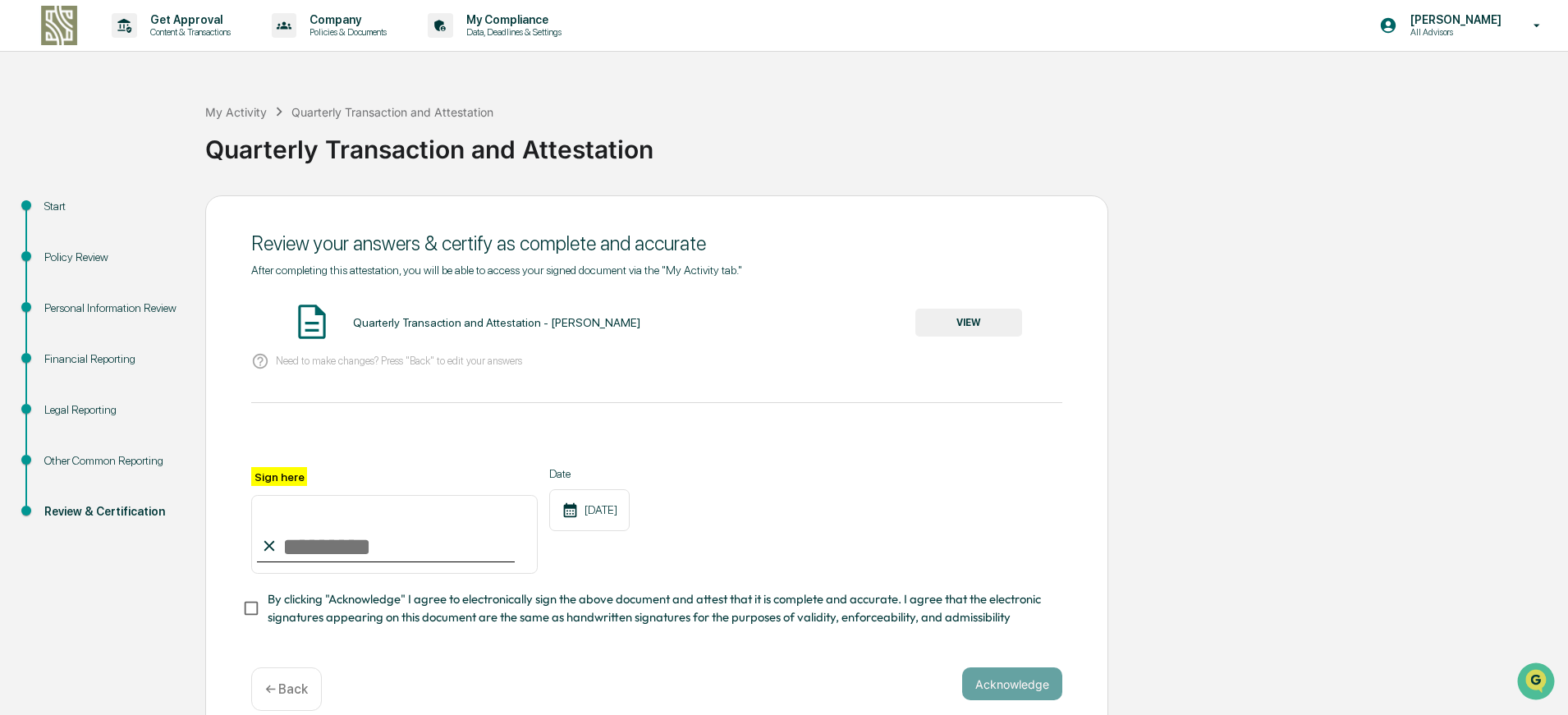
click at [381, 543] on input "Sign here" at bounding box center [394, 534] width 286 height 79
click at [302, 545] on input "Sign here" at bounding box center [394, 534] width 286 height 79
type input "**********"
click at [1016, 684] on button "Acknowledge" at bounding box center [1012, 683] width 100 height 33
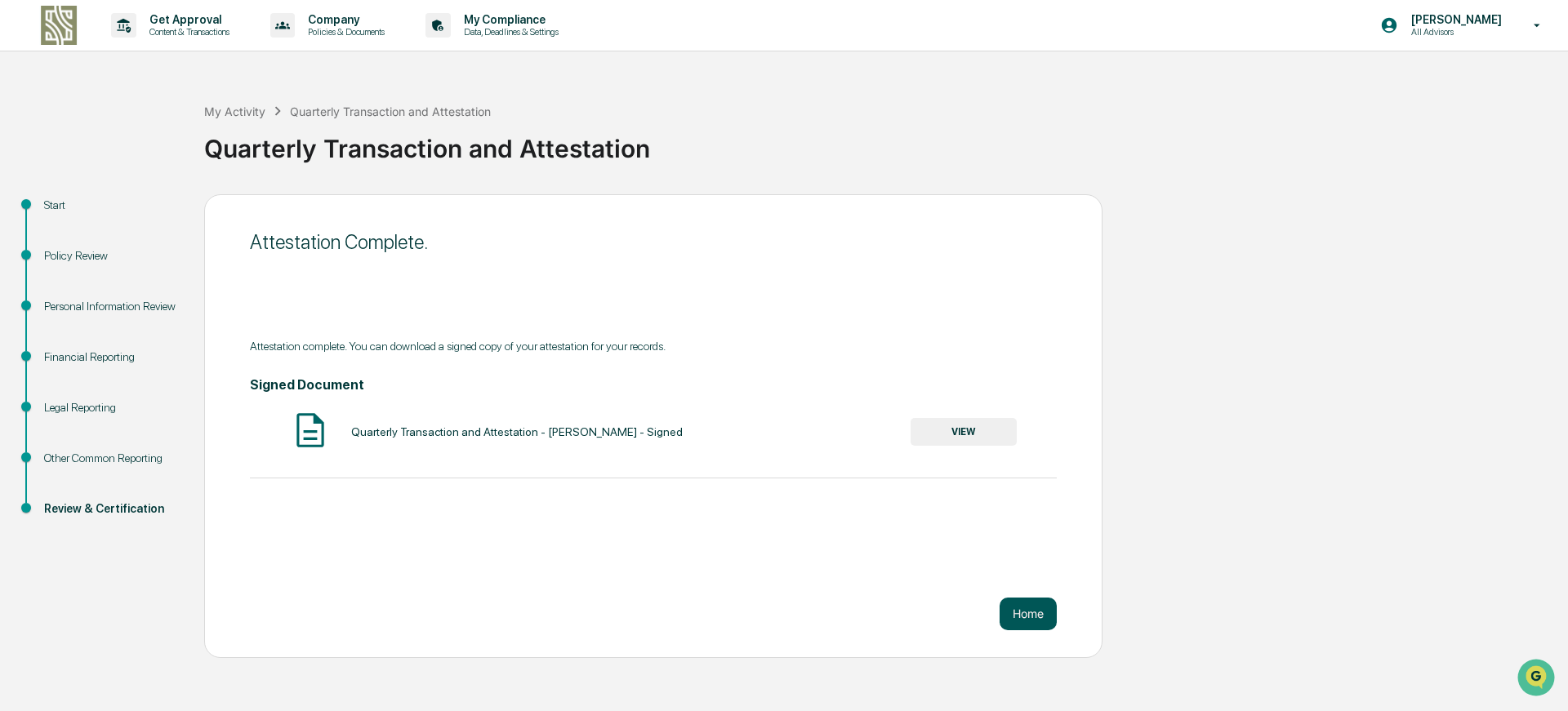
click at [1037, 610] on button "Home" at bounding box center [1028, 614] width 57 height 32
